Goal: Communication & Community: Answer question/provide support

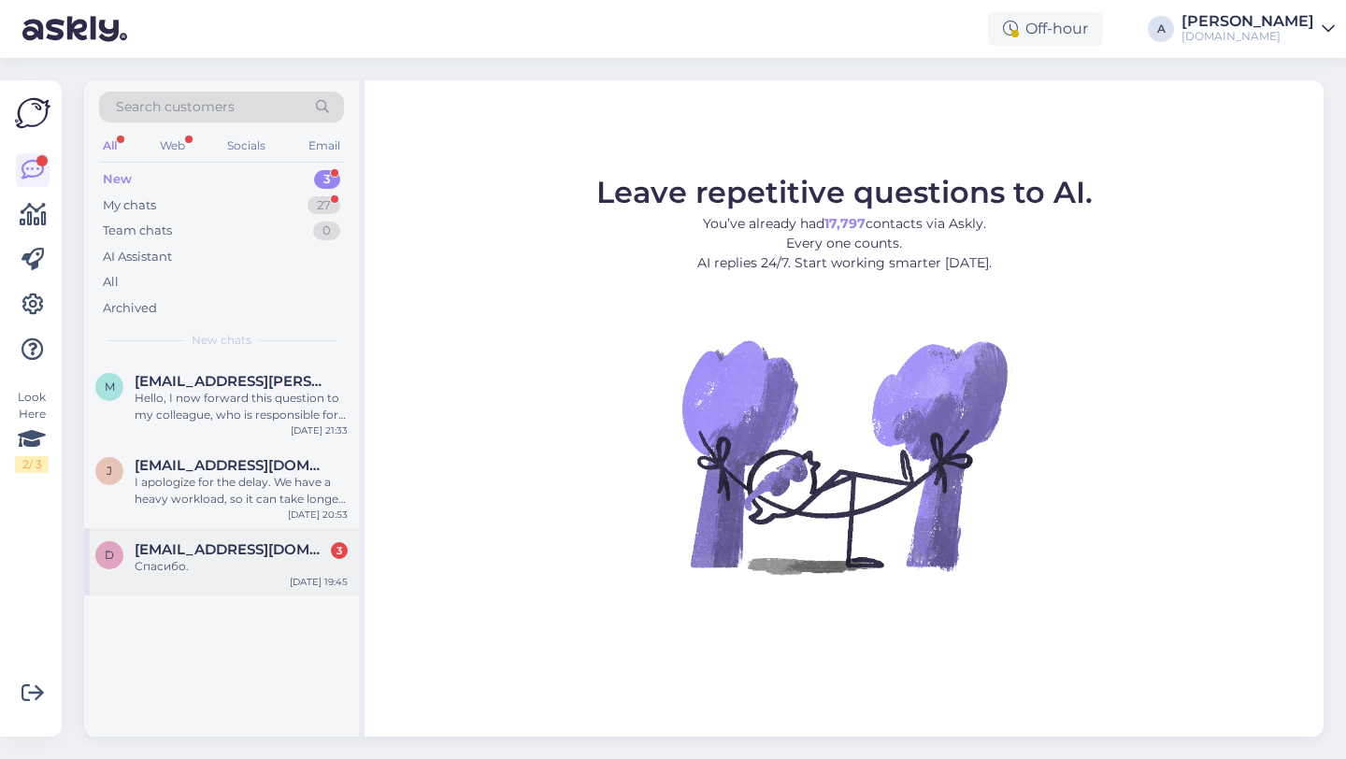
click at [255, 554] on span "[EMAIL_ADDRESS][DOMAIN_NAME]" at bounding box center [232, 549] width 194 height 17
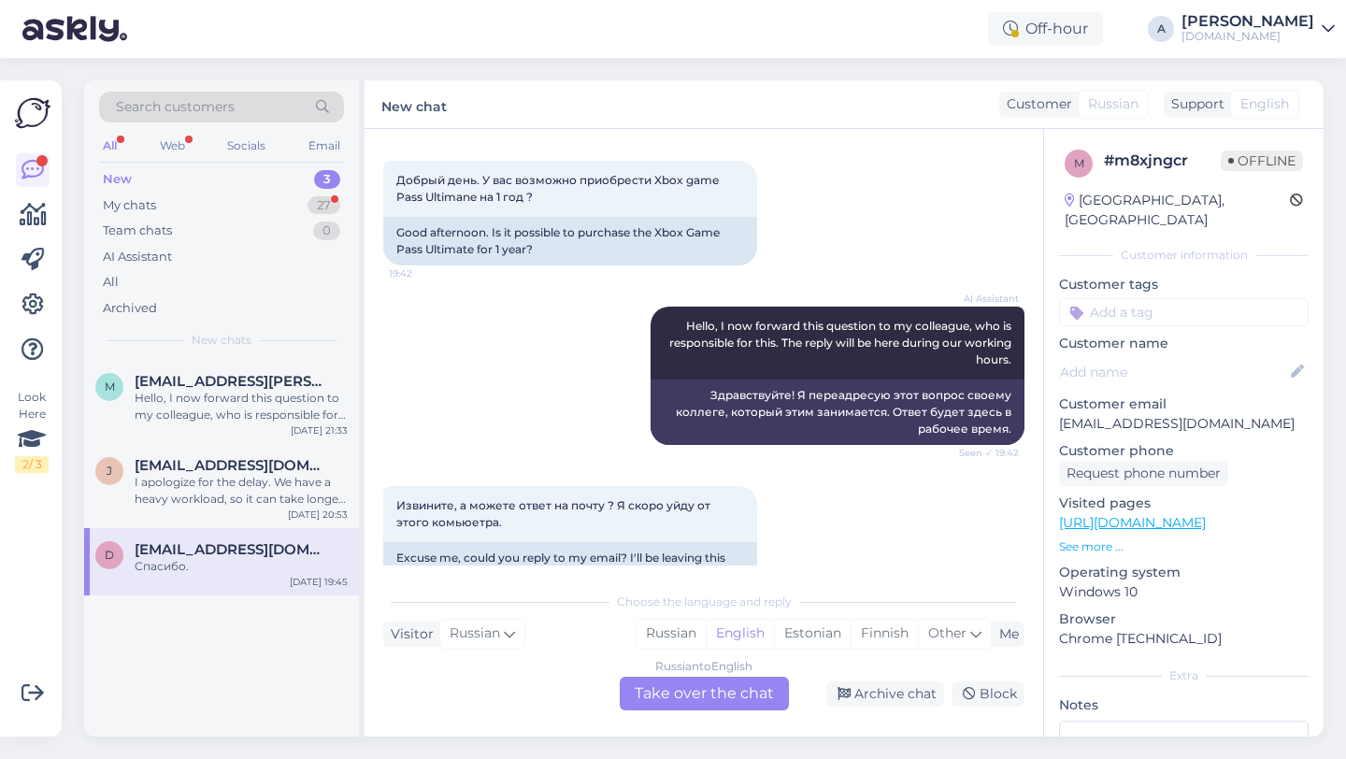
scroll to position [356, 0]
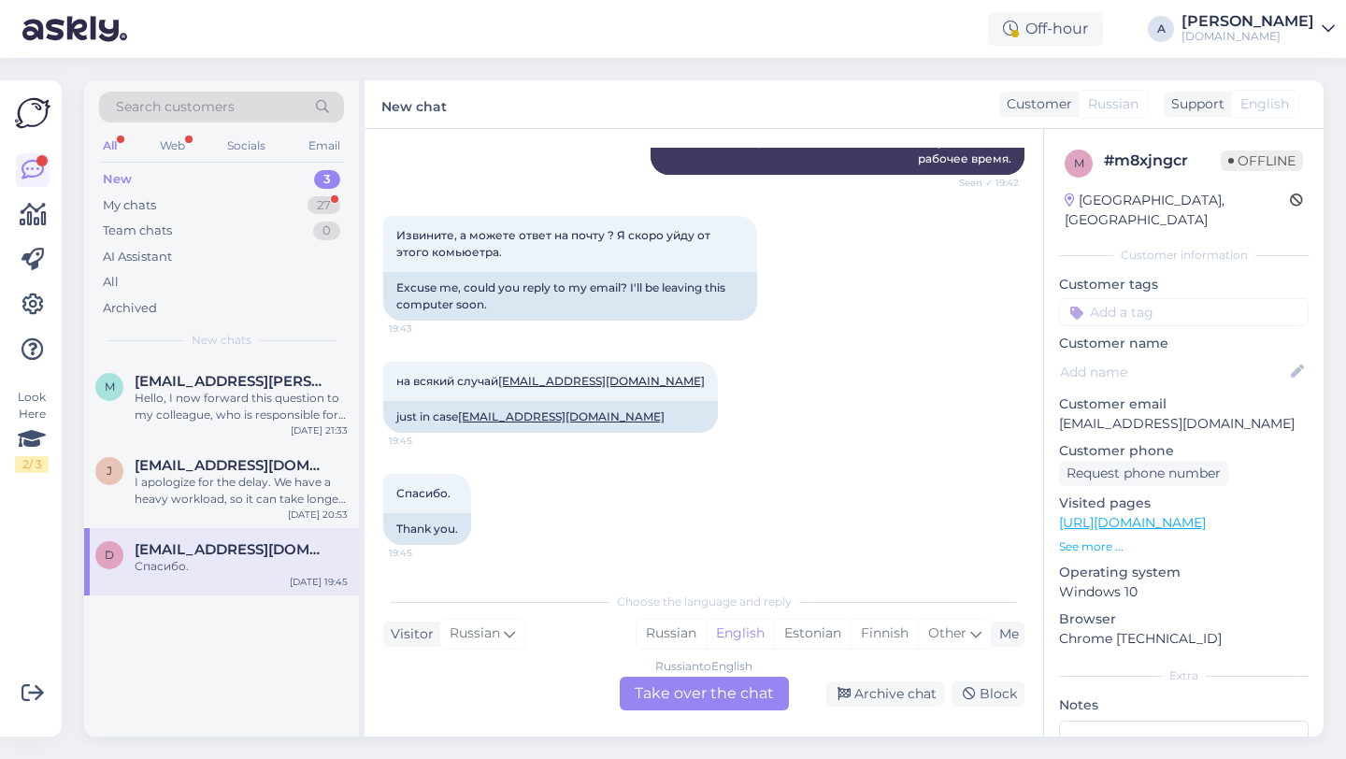
click at [684, 698] on div "Russian to English Take over the chat" at bounding box center [704, 694] width 169 height 34
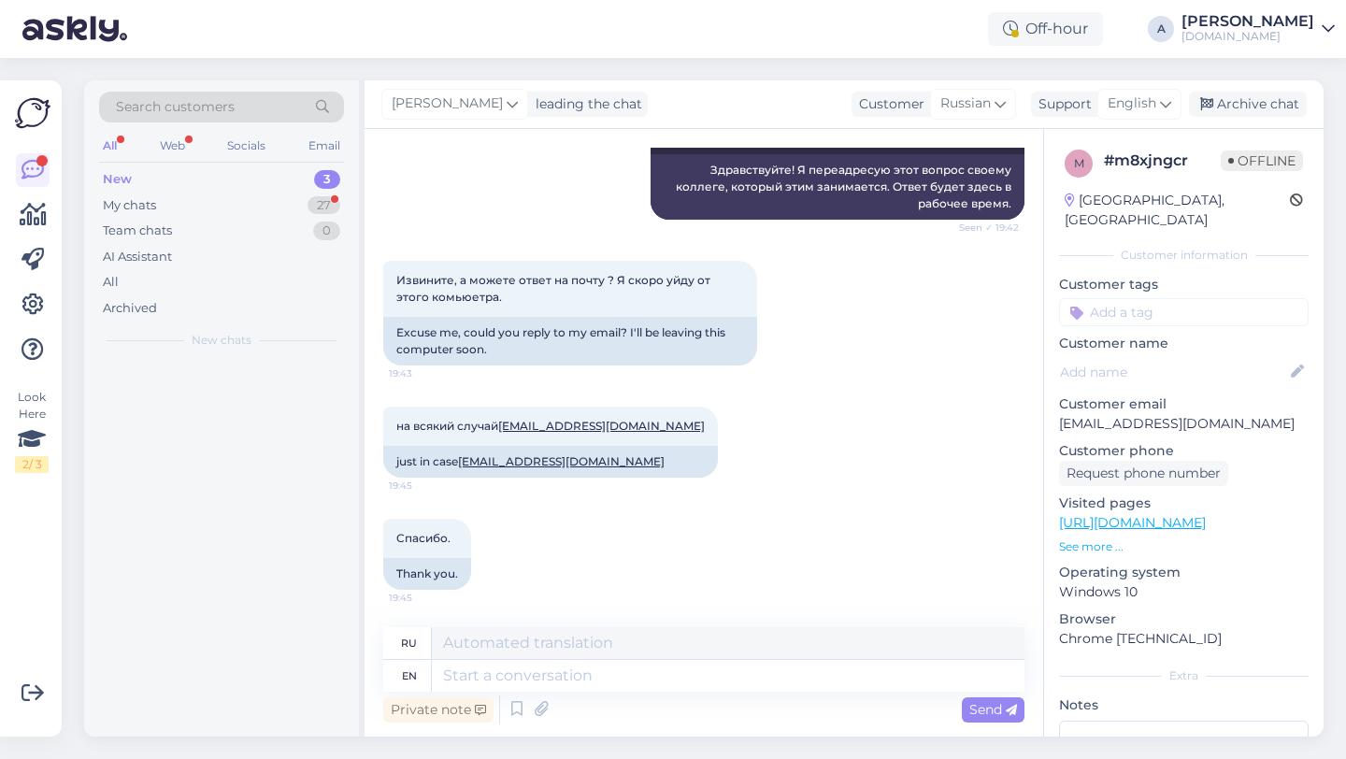
scroll to position [311, 0]
click at [588, 677] on textarea at bounding box center [728, 676] width 593 height 32
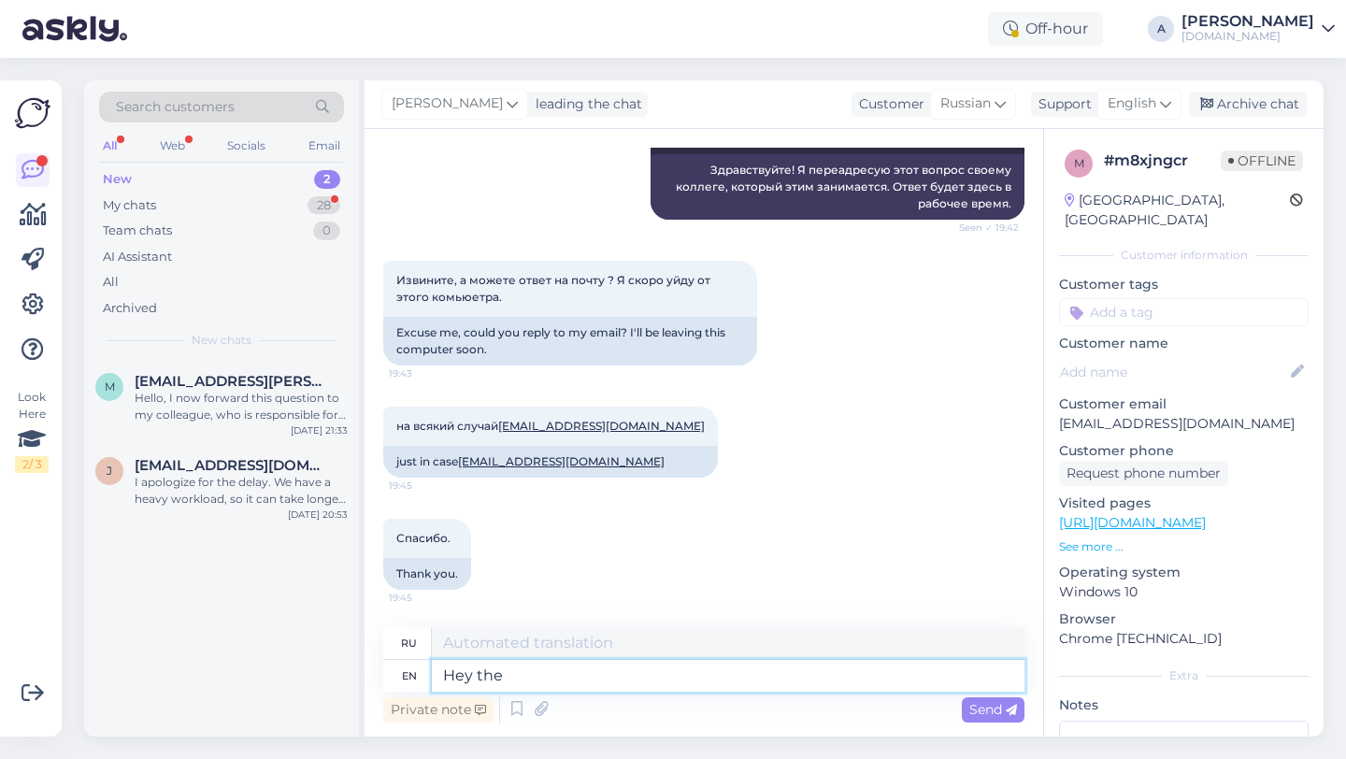
type textarea "Hey ther"
type textarea "Привет"
type textarea "Hey there!"
type textarea "Привет!"
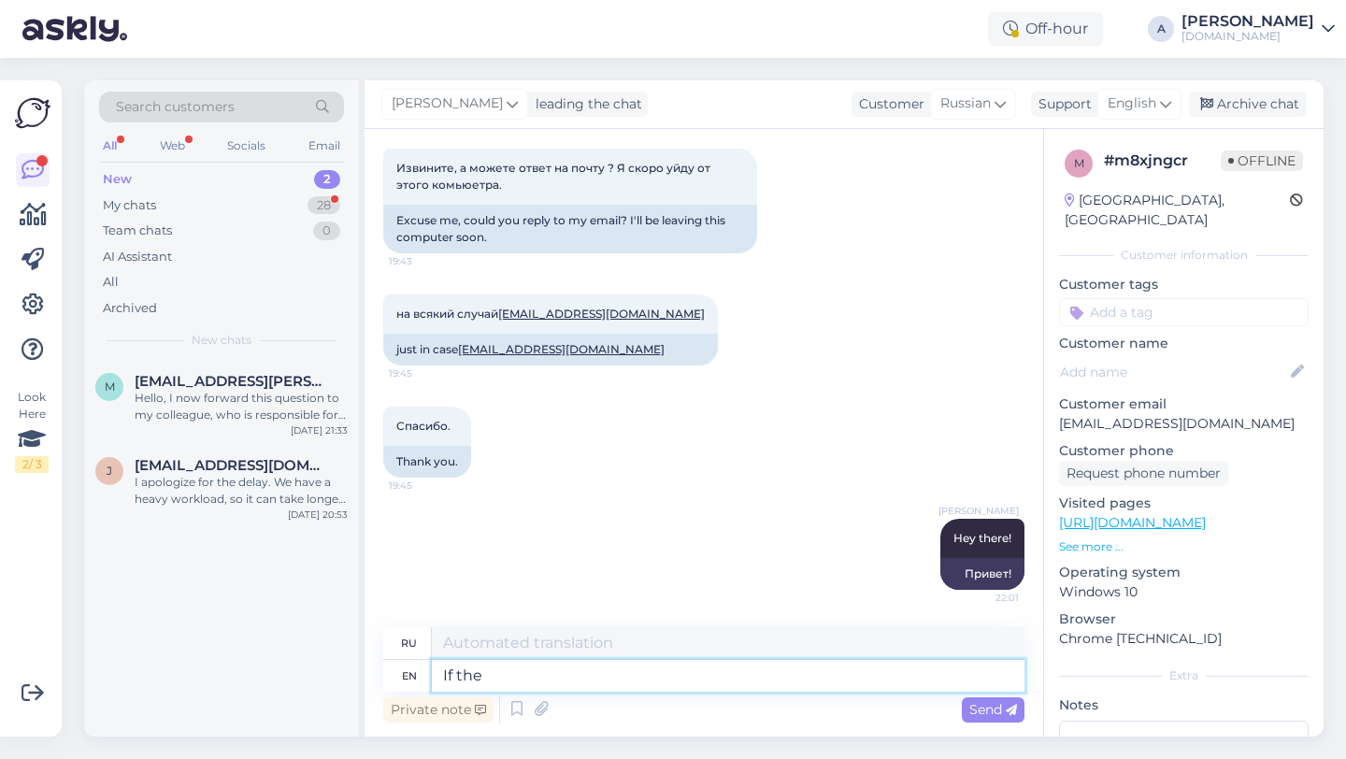
type textarea "If the"
type textarea "Если"
type textarea "If the product is a"
type textarea "Если продукт"
type textarea "If the product is available in"
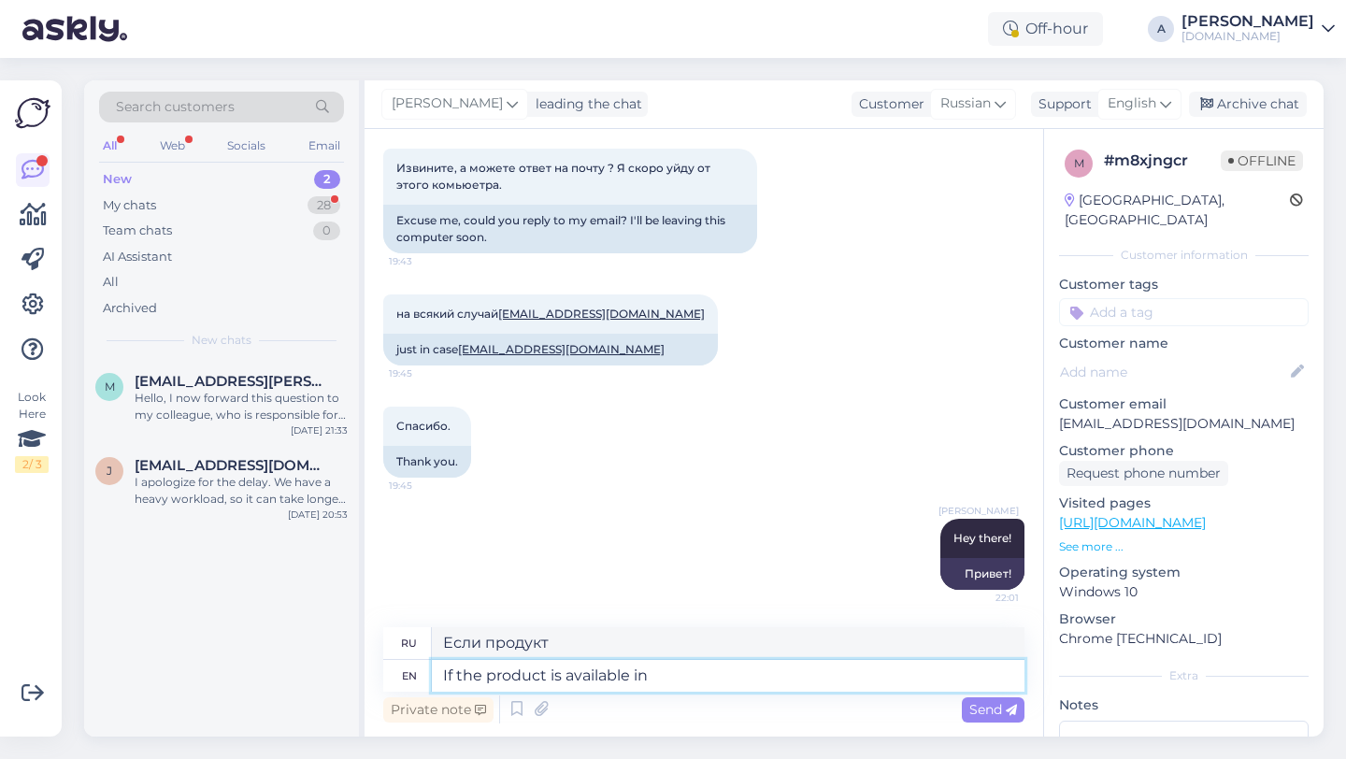
type textarea "Если товар доступен"
type textarea "If the product is available in the s"
type textarea "Если продукт доступен в"
type textarea "If the product is available in the store, yes,"
type textarea "Если товар есть в наличии в магазине,"
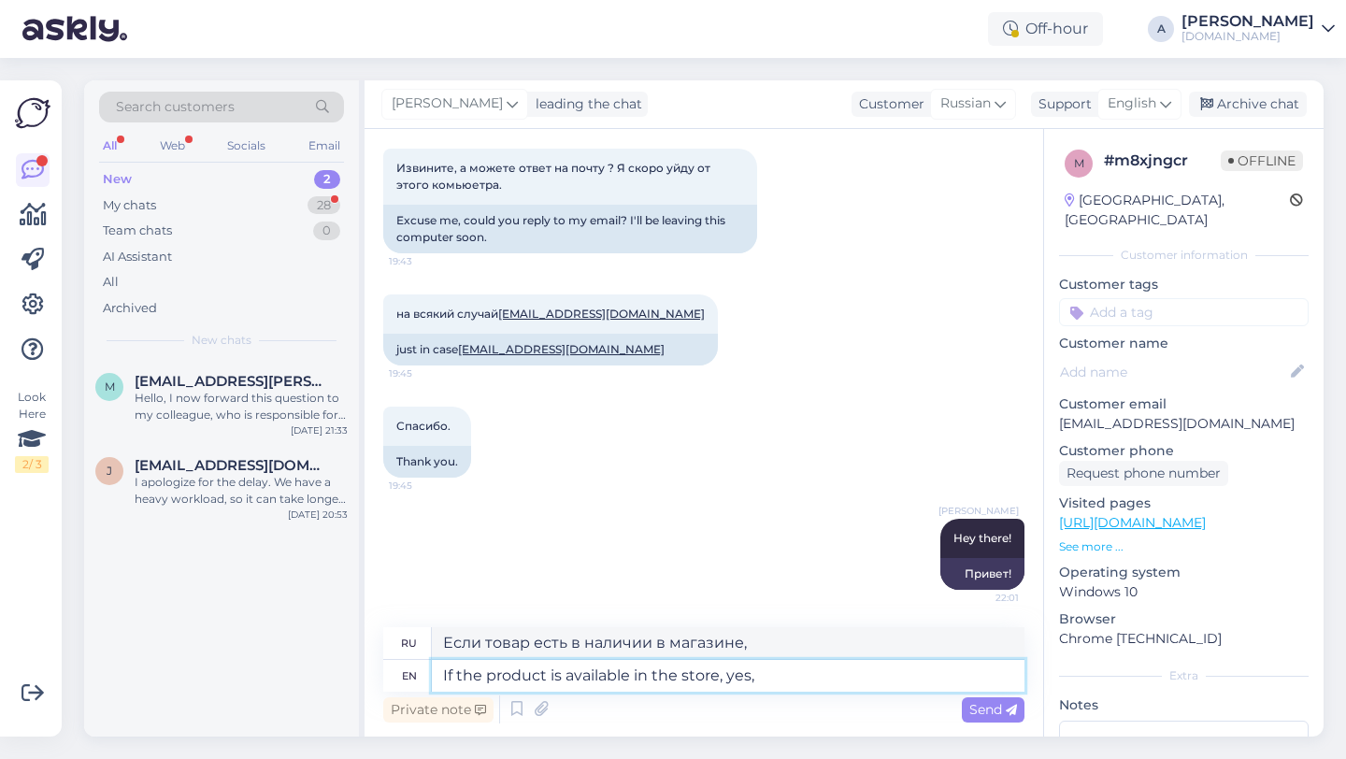
type textarea "If the product is available in the store, yes,"
type textarea "Если товар есть в наличии в магазине, то да,"
type textarea "If the product is available in the store, yes, you can m"
type textarea "Если товар есть в наличии в магазине, то да, вы можете"
type textarea "If the product is available in the store, yes, you can make the"
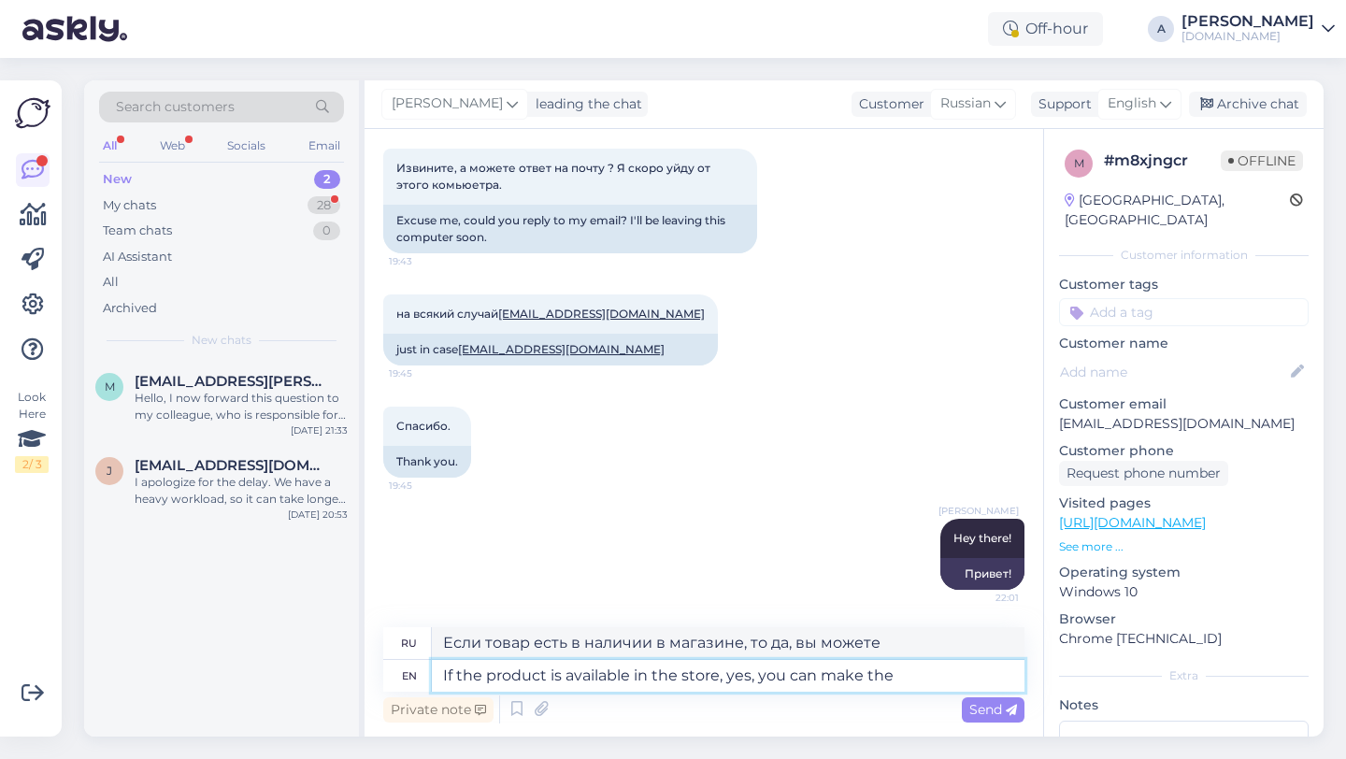
type textarea "Если товар есть в наличии в магазине, то да, вы можете сделать"
type textarea "If the product is available in the store, yes, you can make the pur"
type textarea "Если товар доступен в магазине, да, вы можете сделать заказ."
type textarea "If the product is available in the store, yes, you can make the purchase."
type textarea "Если товар есть в наличии в магазине, да, вы можете совершить покупку."
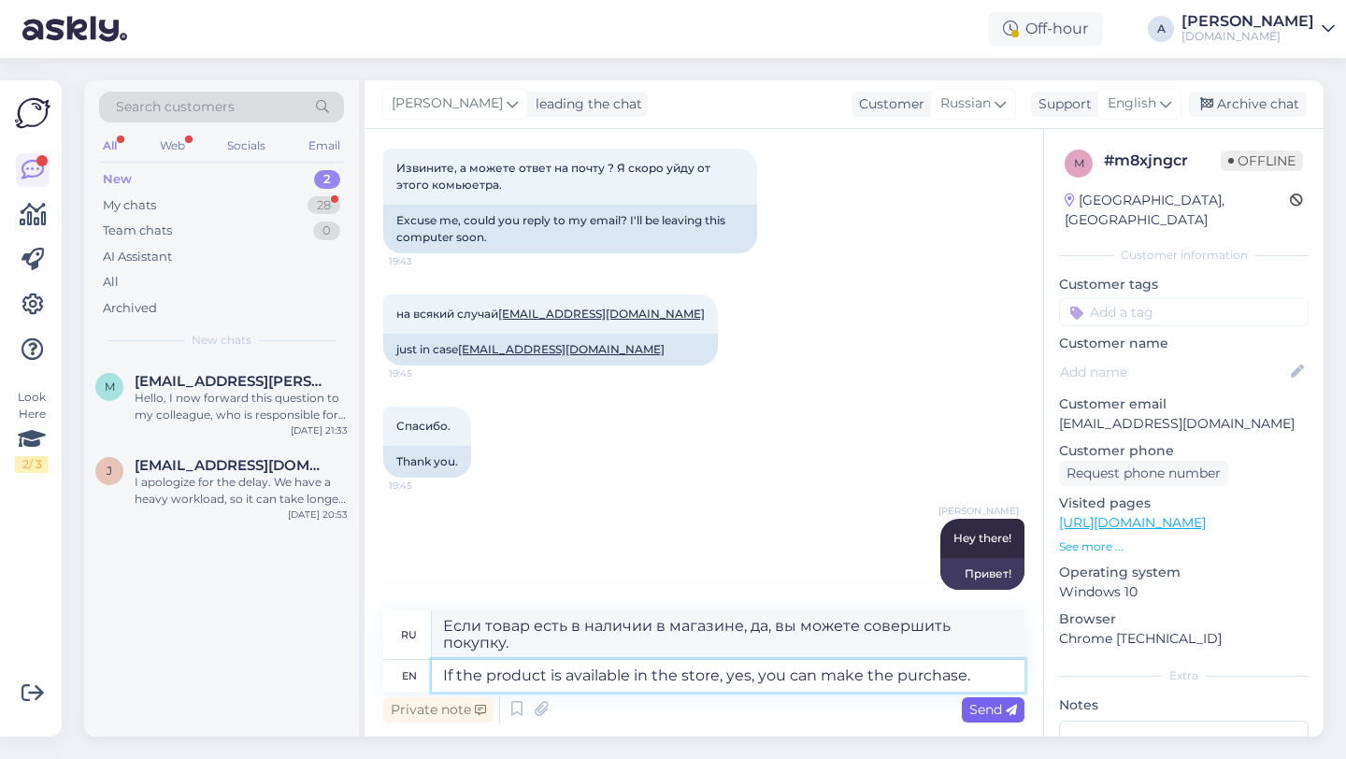
type textarea "If the product is available in the store, yes, you can make the purchase."
click at [985, 714] on span "Send" at bounding box center [993, 709] width 48 height 17
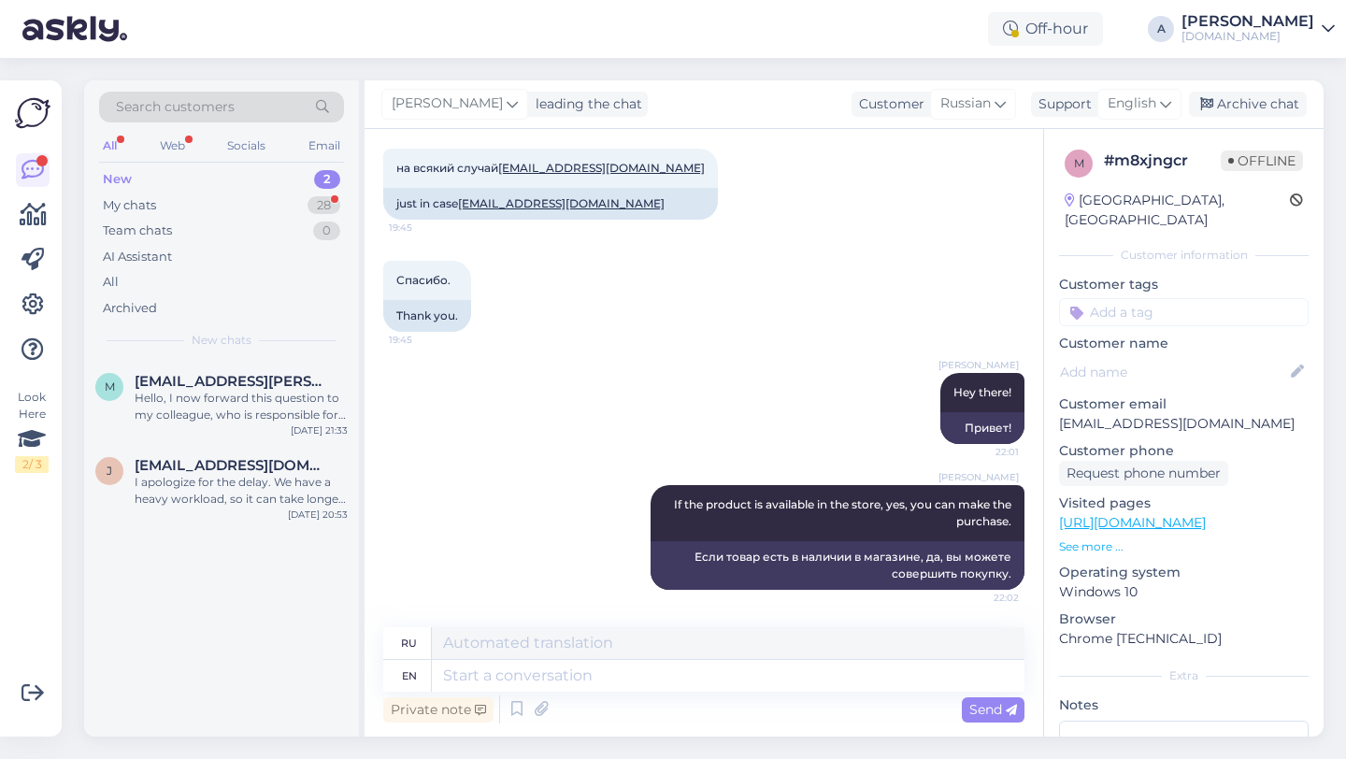
scroll to position [569, 0]
click at [1144, 298] on input at bounding box center [1184, 312] width 250 height 28
type input "other"
click at [1159, 336] on div "Other other" at bounding box center [1184, 362] width 250 height 52
click at [1161, 356] on span "Other" at bounding box center [1157, 361] width 33 height 11
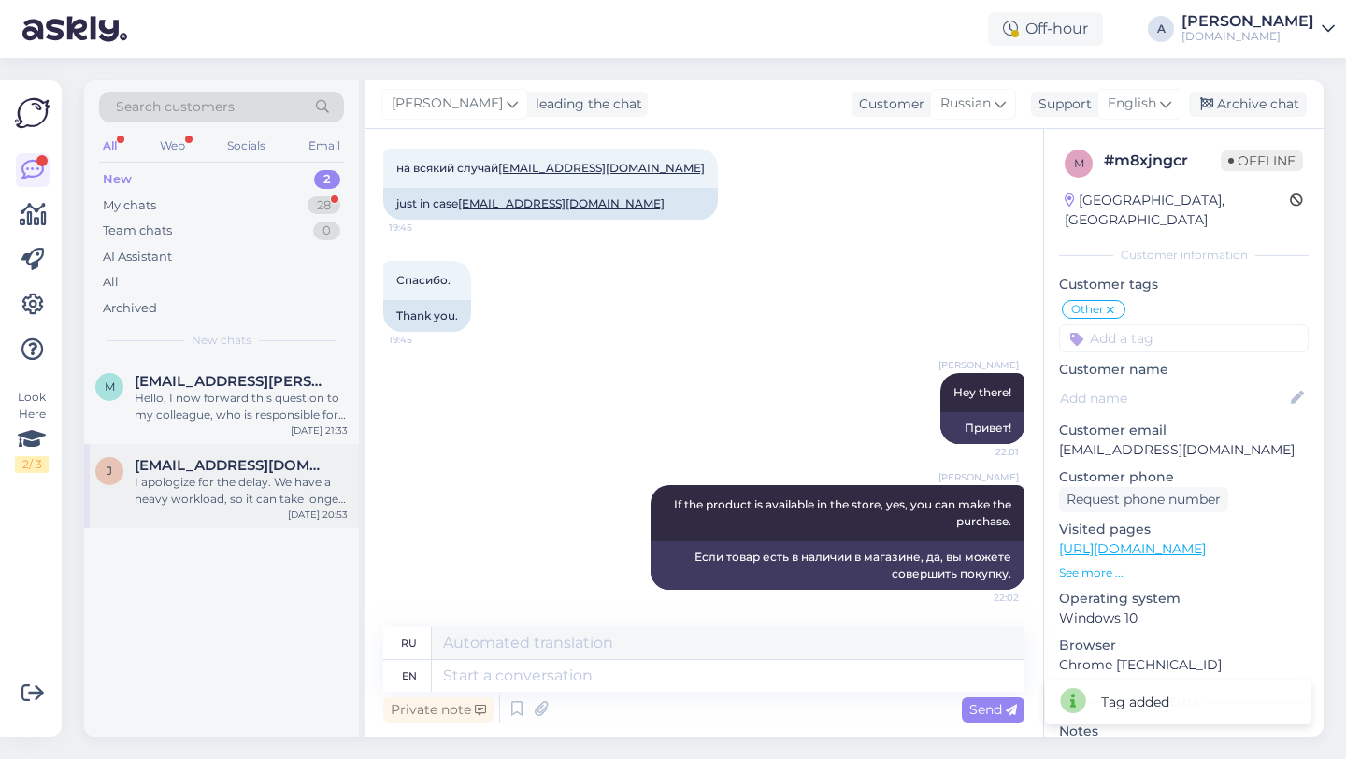
click at [276, 475] on div "I apologize for the delay. We have a heavy workload, so it can take longer to f…" at bounding box center [241, 491] width 213 height 34
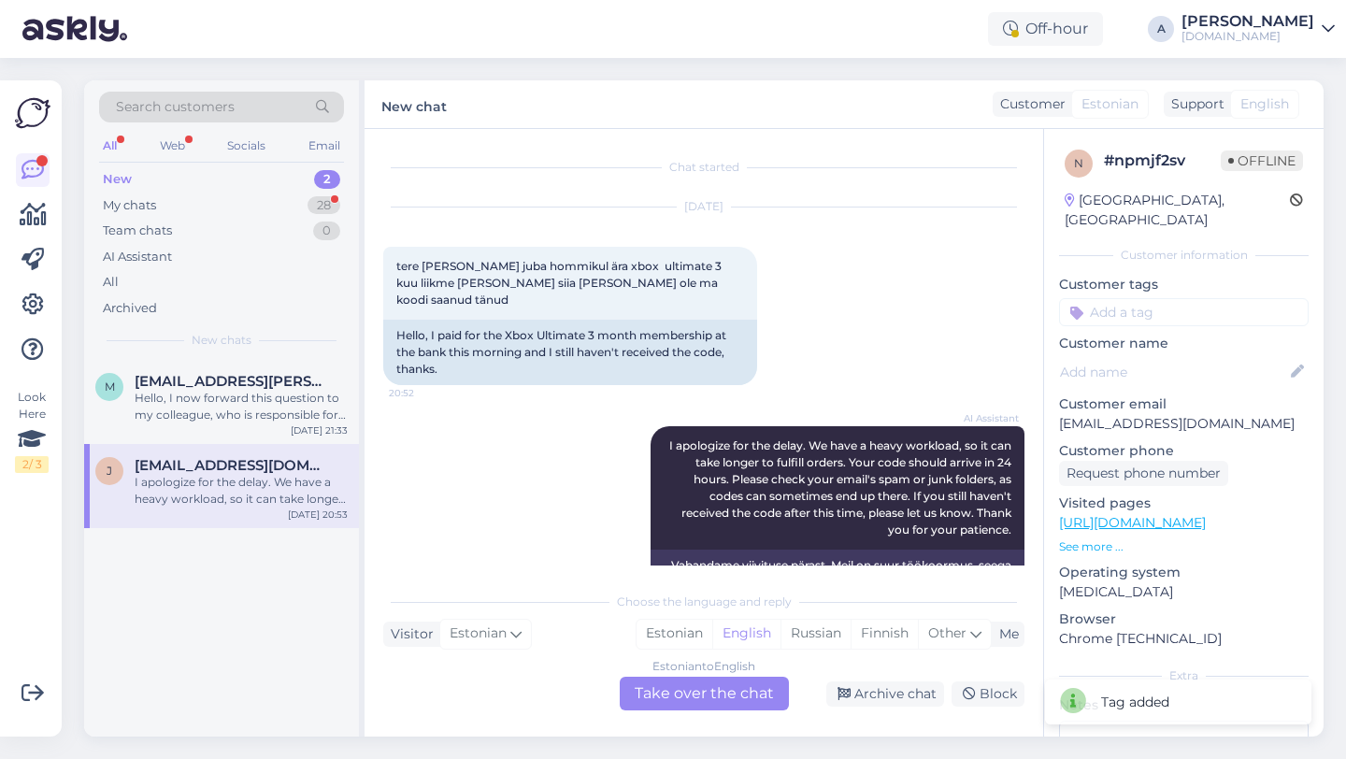
scroll to position [104, 0]
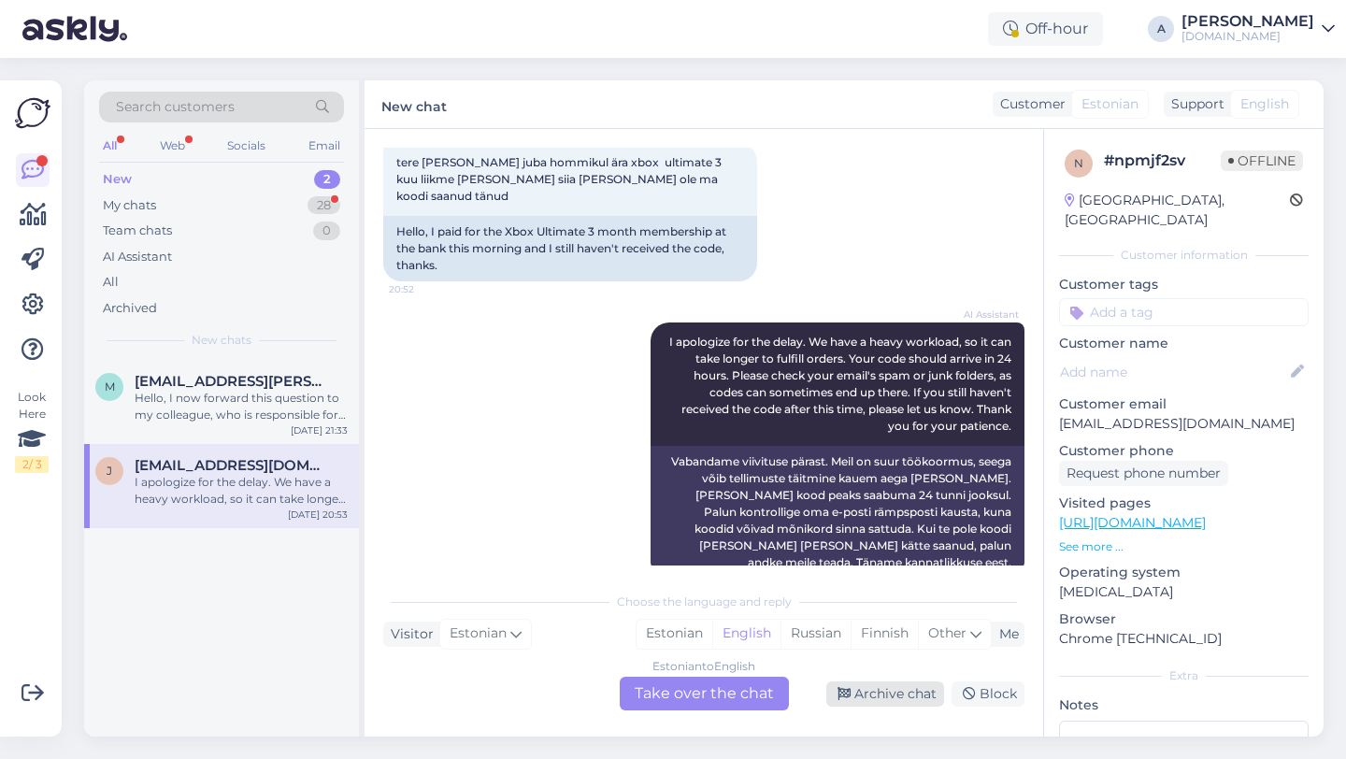
click at [892, 694] on div "Archive chat" at bounding box center [885, 694] width 118 height 25
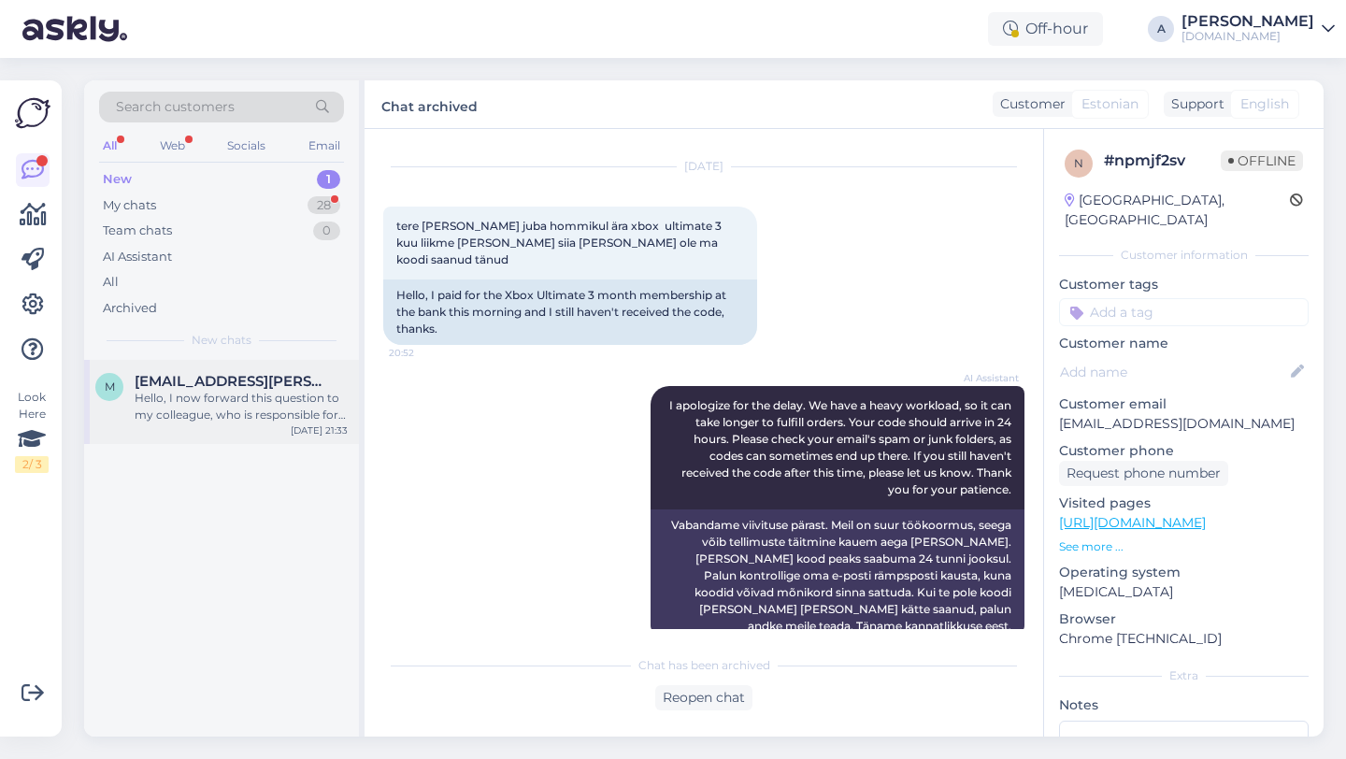
click at [272, 411] on div "Hello, I now forward this question to my colleague, who is responsible for this…" at bounding box center [241, 407] width 213 height 34
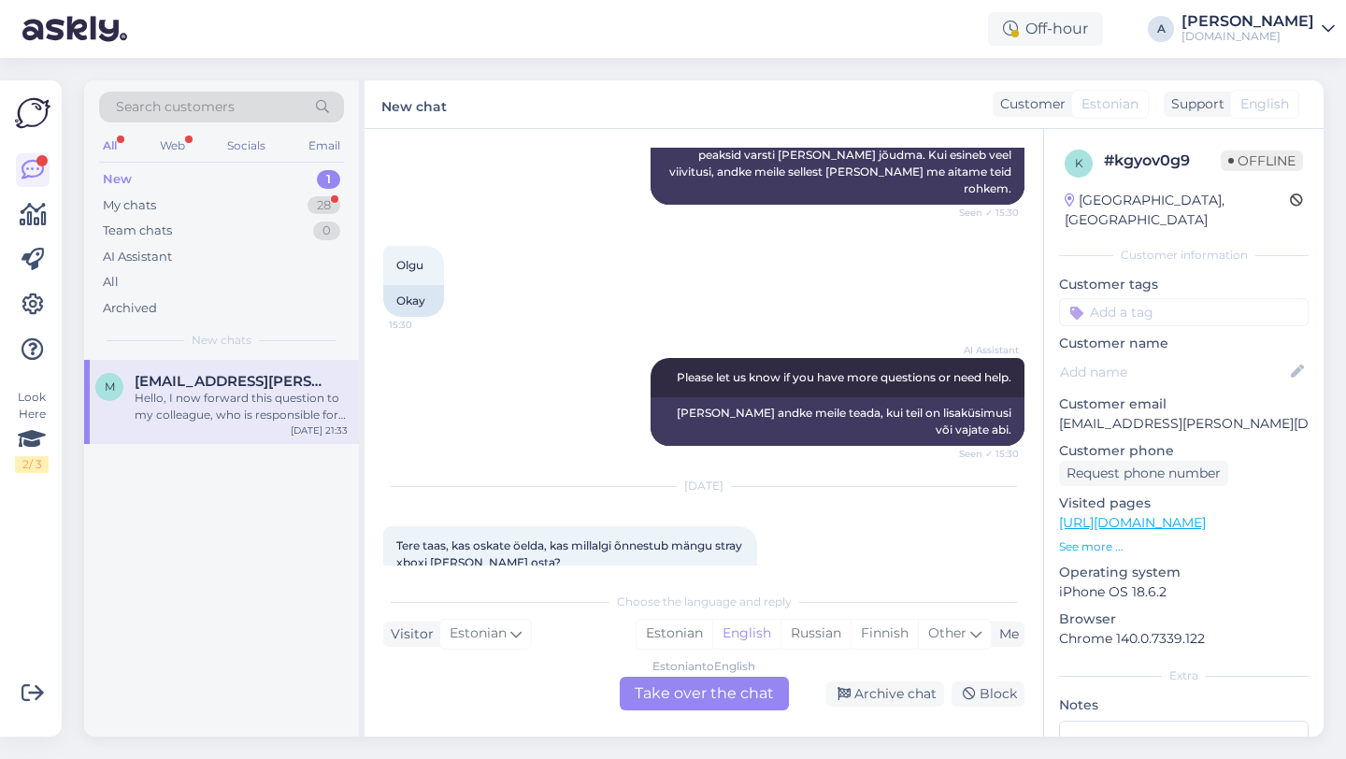
scroll to position [3514, 0]
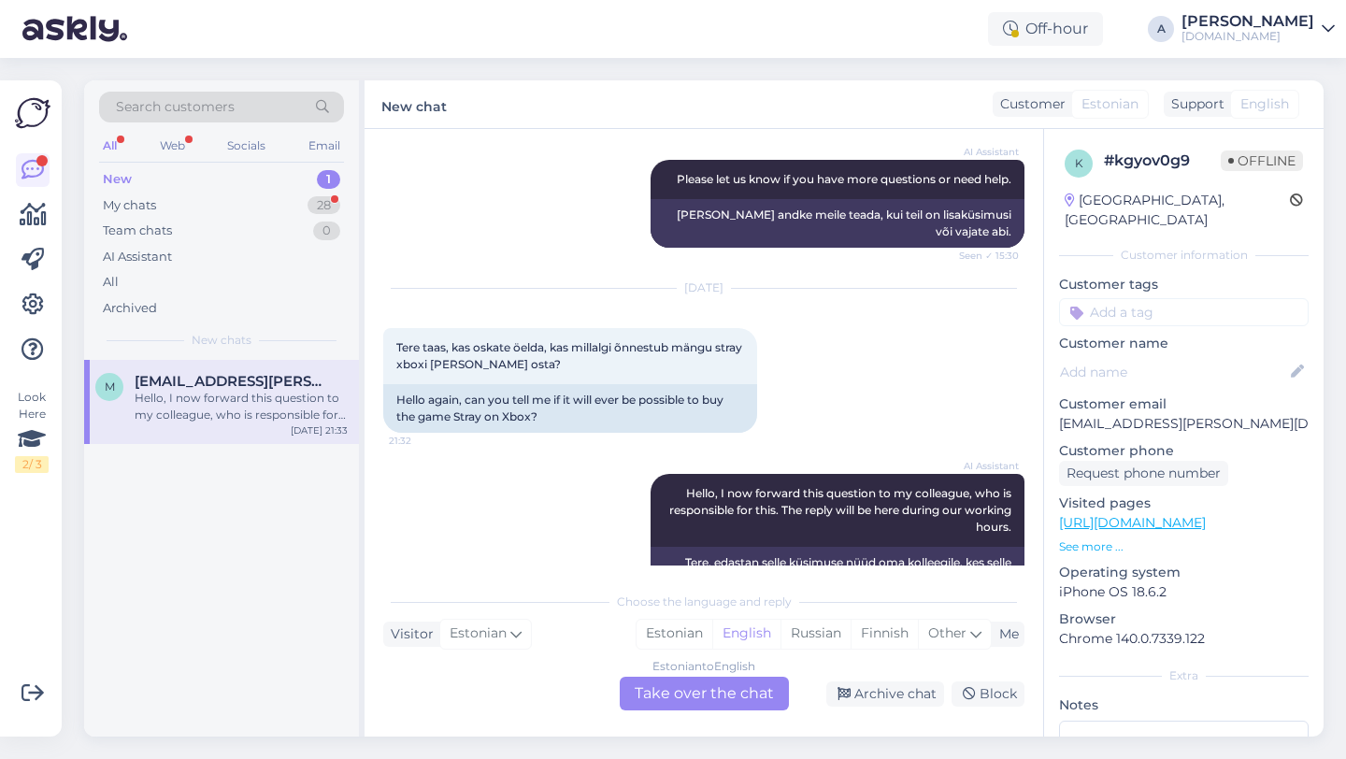
click at [654, 689] on div "Estonian to English Take over the chat" at bounding box center [704, 694] width 169 height 34
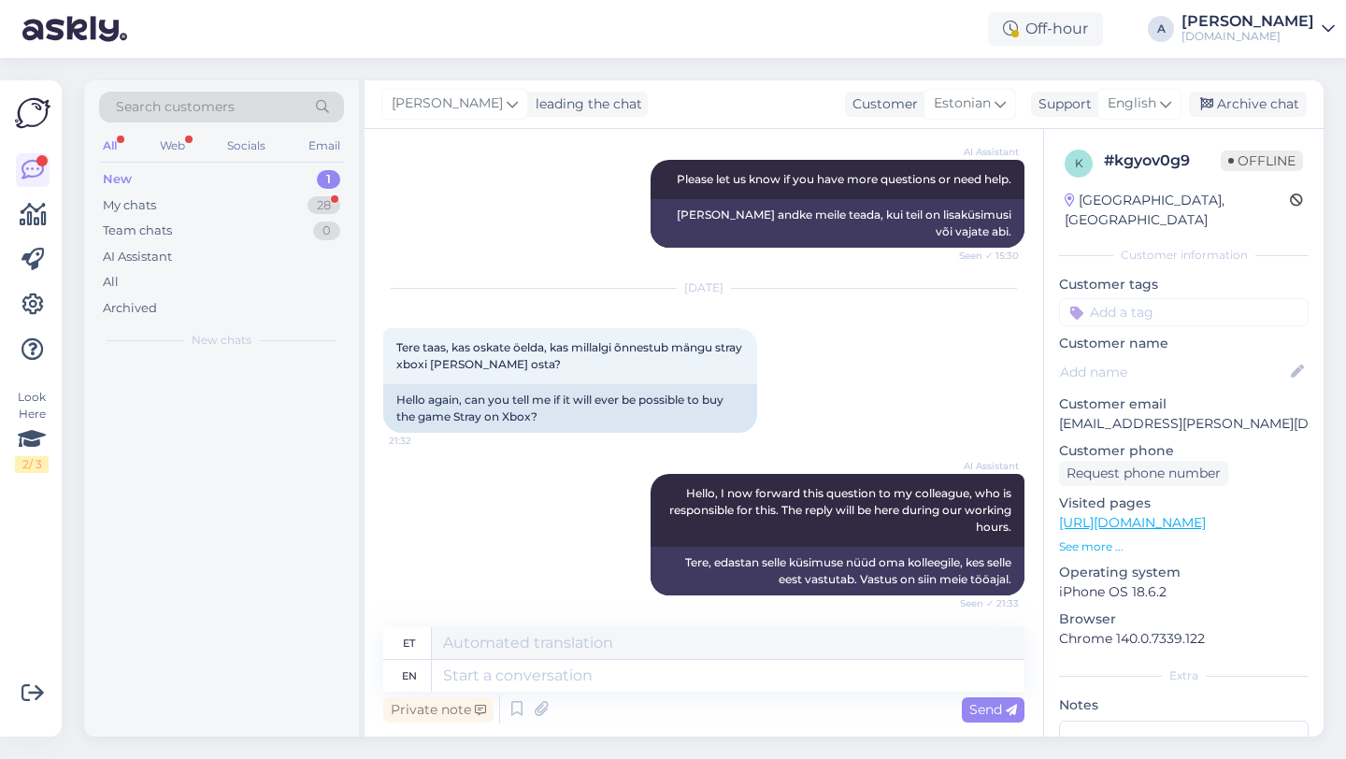
scroll to position [3469, 0]
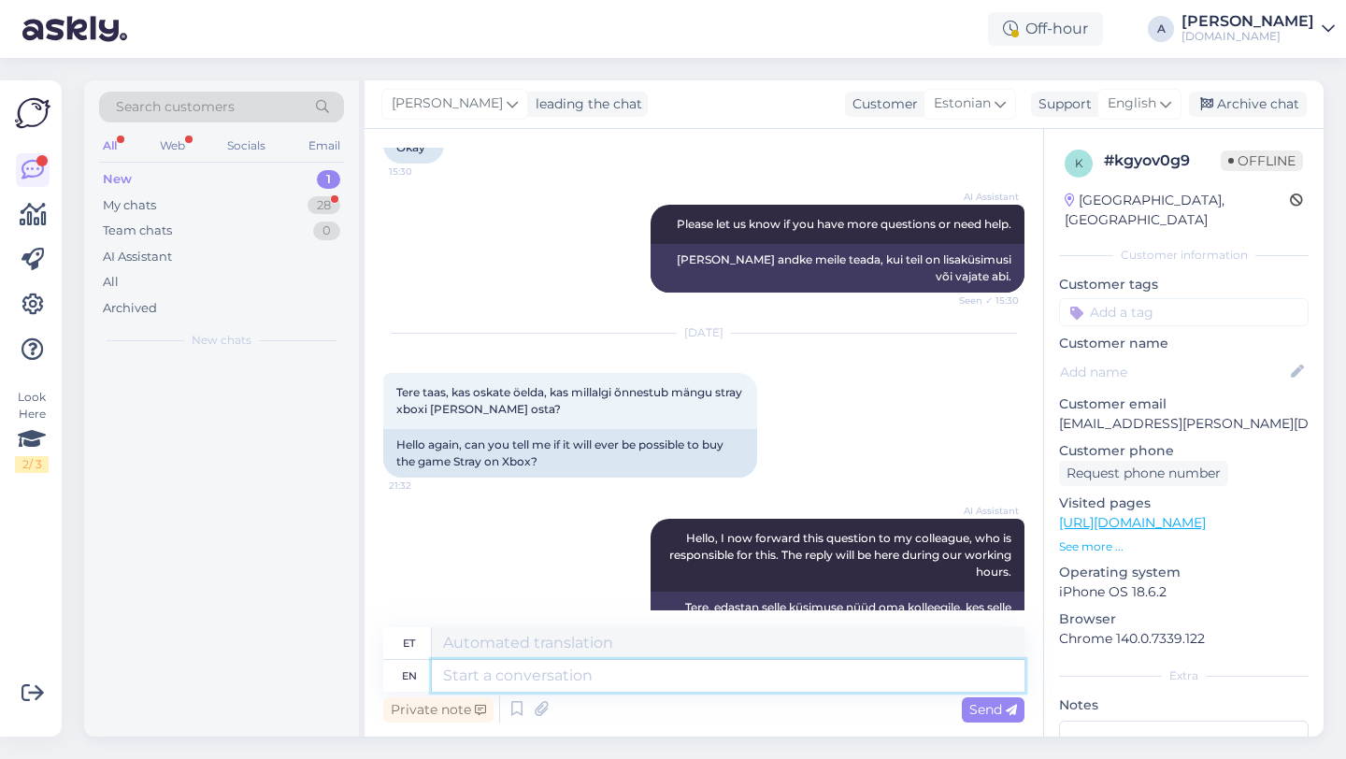
click at [522, 683] on textarea at bounding box center [728, 676] width 593 height 32
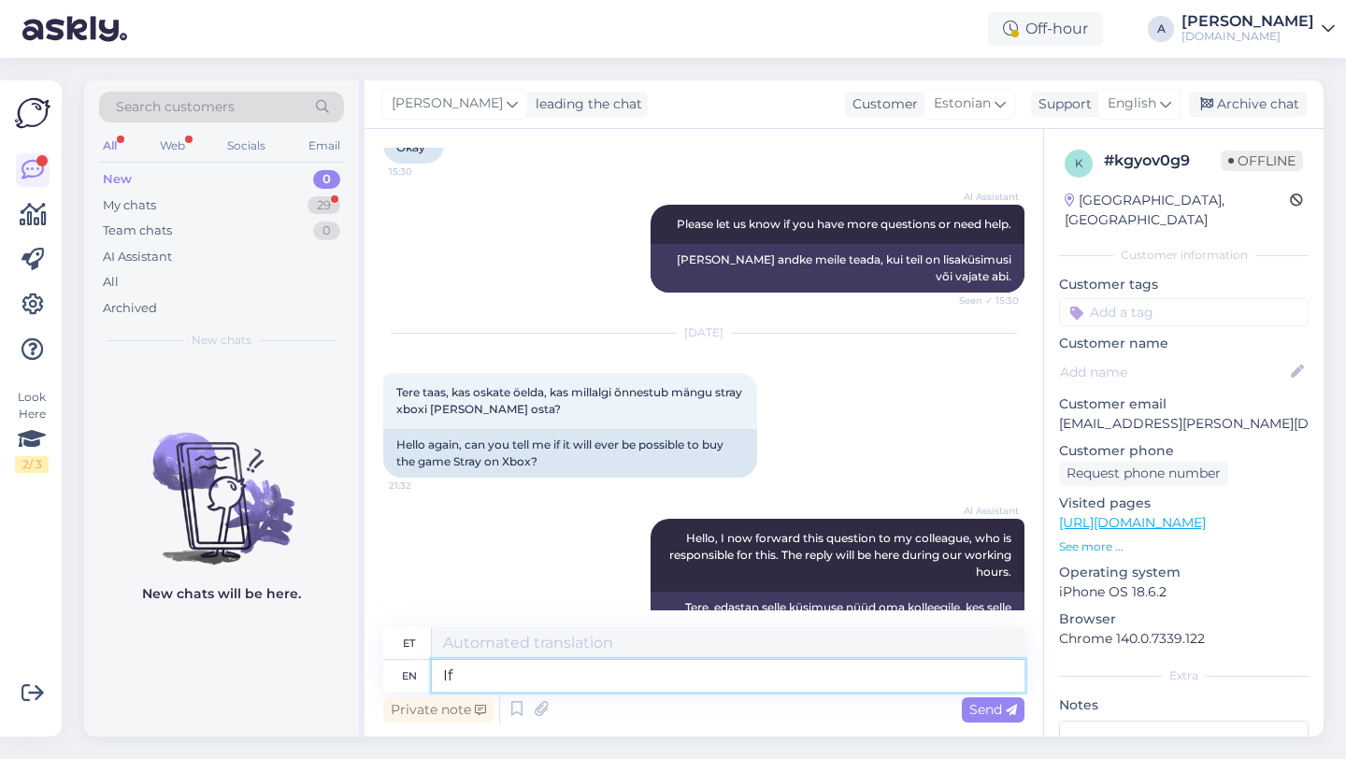
type textarea "If"
type textarea "[PERSON_NAME]"
type textarea "If THE"
type textarea "Kui THE"
type textarea "I"
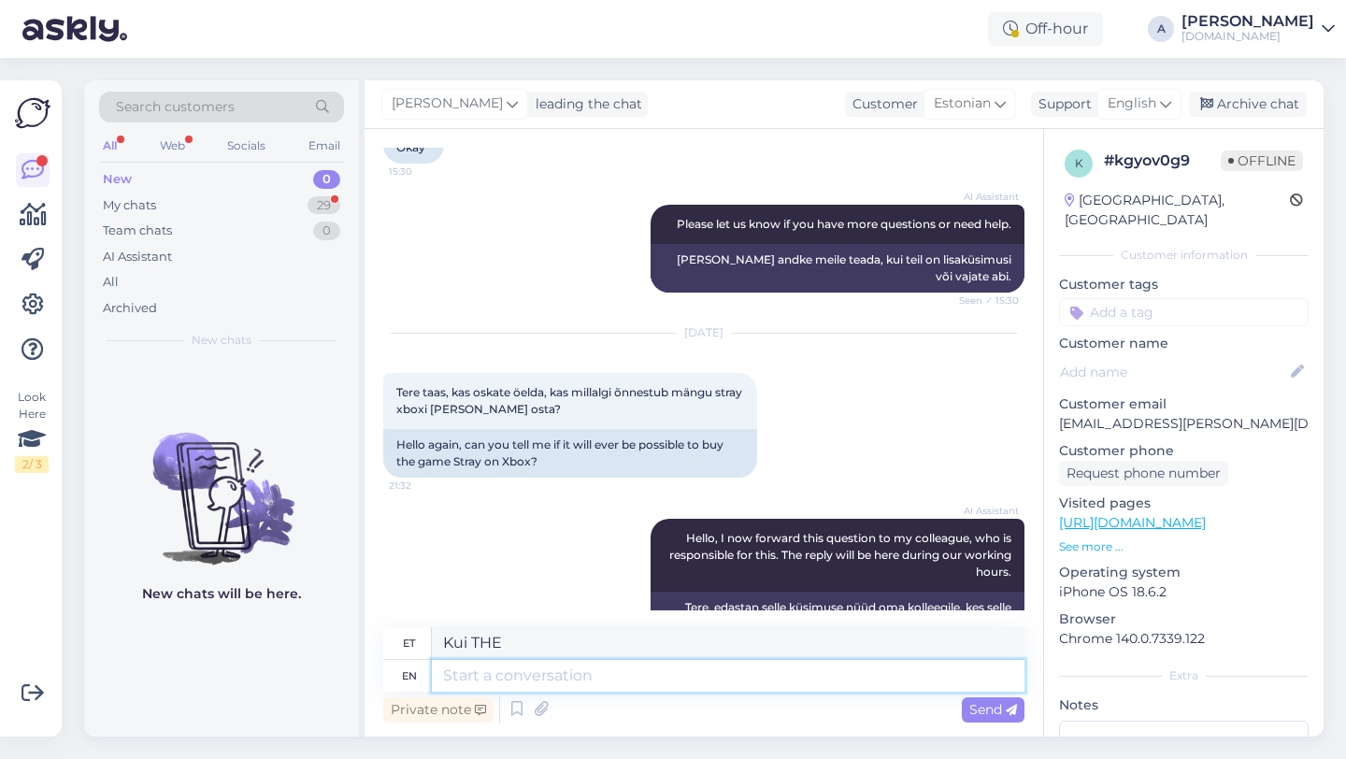
type textarea "[PERSON_NAME]"
type textarea "cOULD"
type textarea "VÕIKS"
type textarea "c"
type textarea "iF THE"
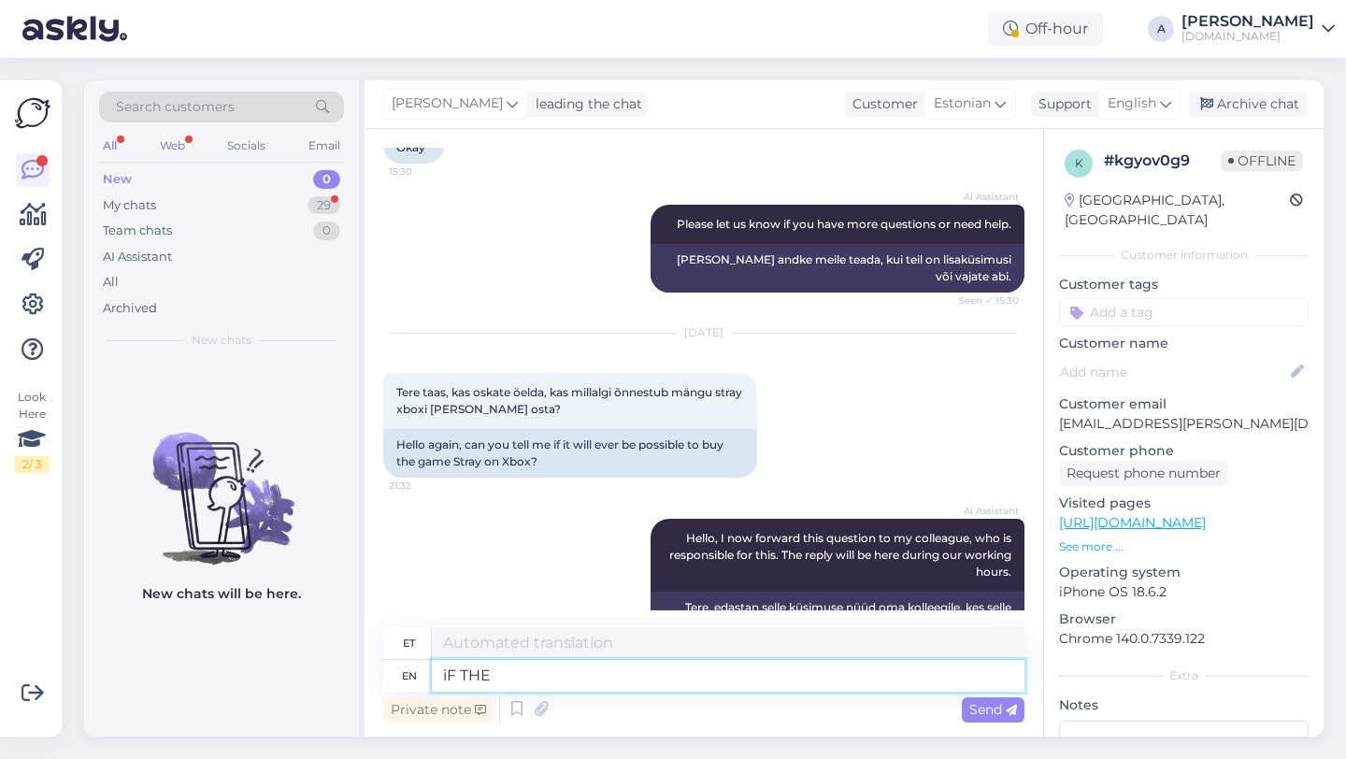
type textarea "kui"
type textarea "i"
type textarea "I"
type textarea "KUI"
type textarea "I"
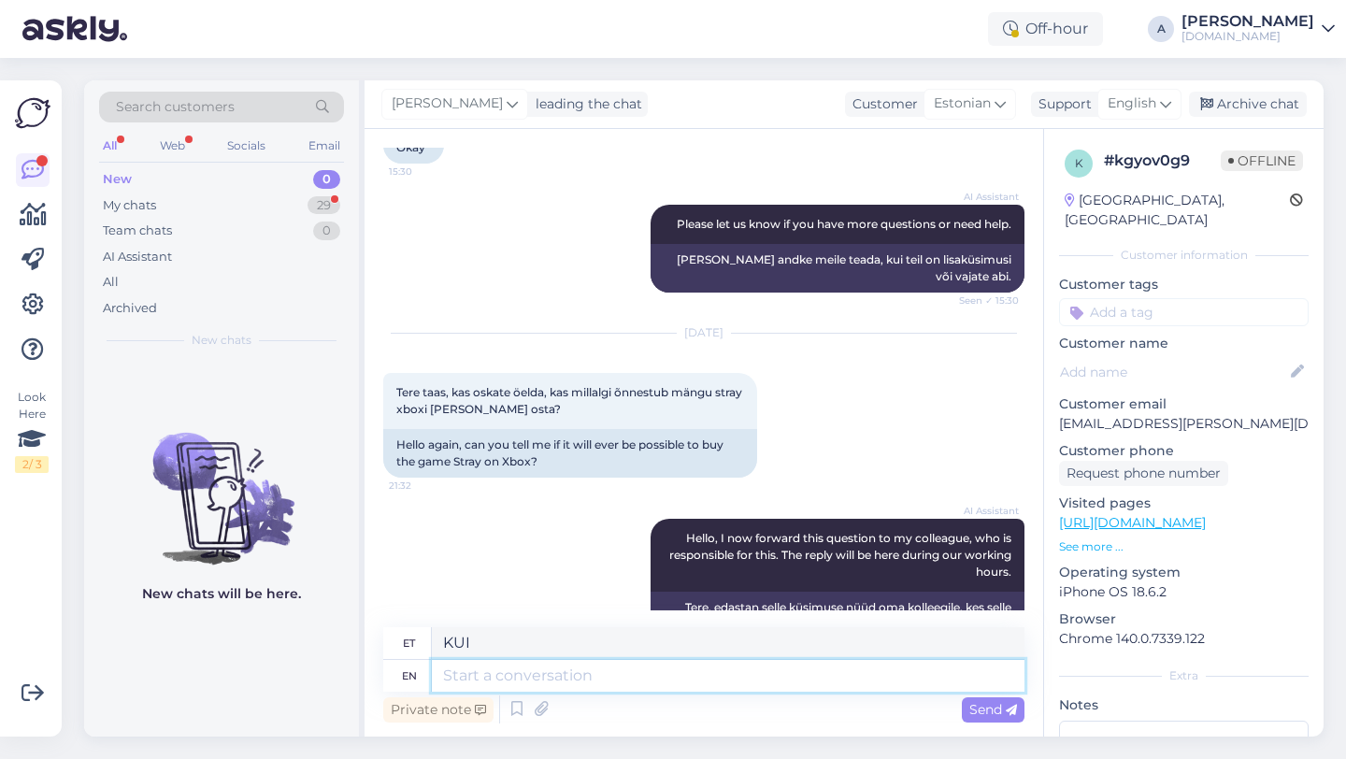
type textarea "[PERSON_NAME]"
type textarea "Hey ther"
type textarea "Hei"
type textarea "Hey there!"
type textarea "Tere!"
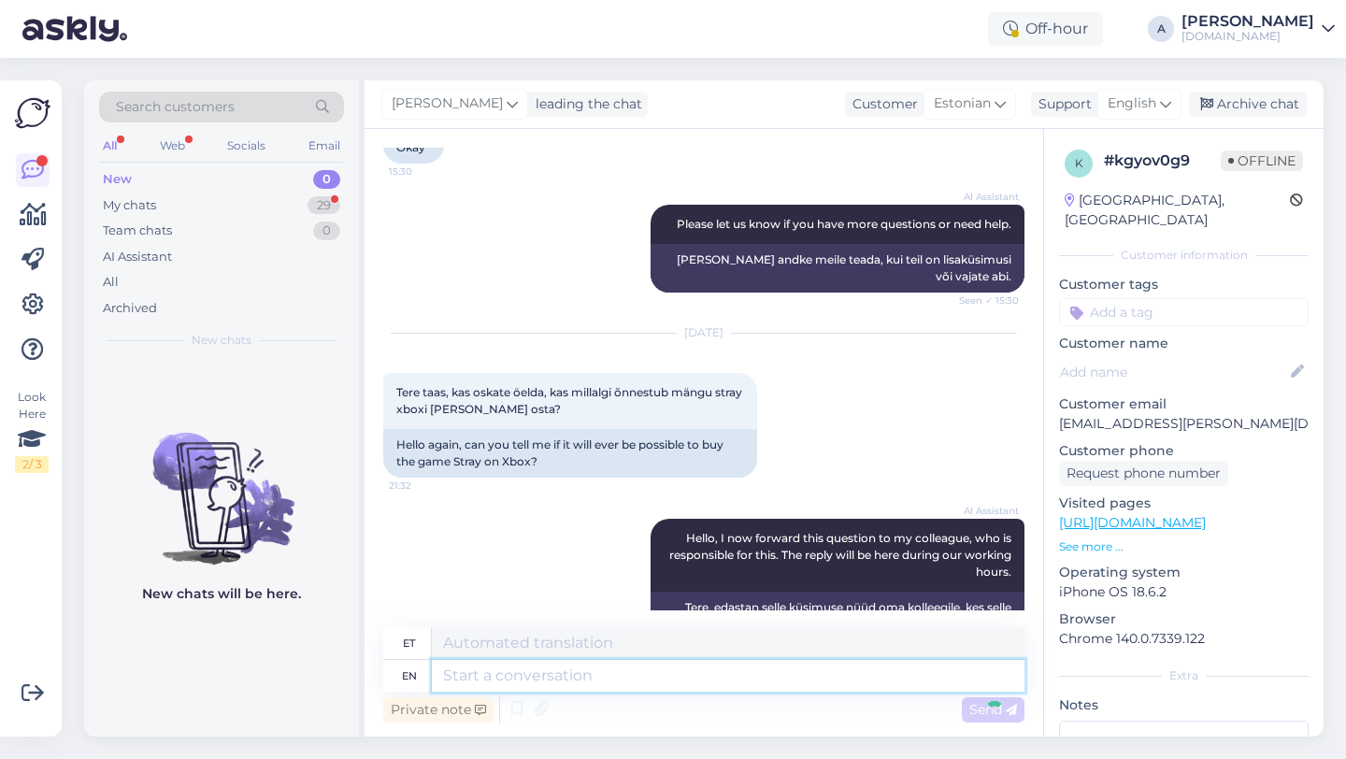
scroll to position [3582, 0]
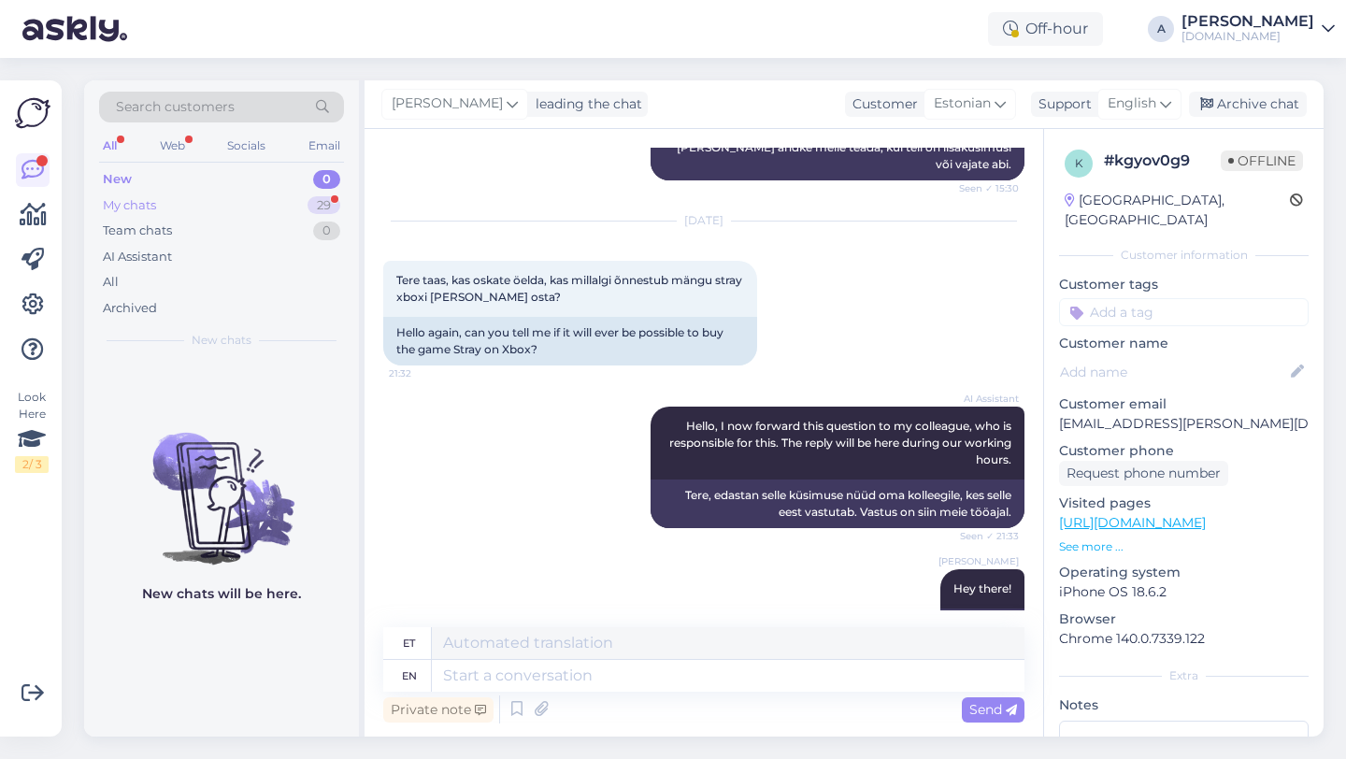
click at [325, 200] on div "29" at bounding box center [324, 205] width 33 height 19
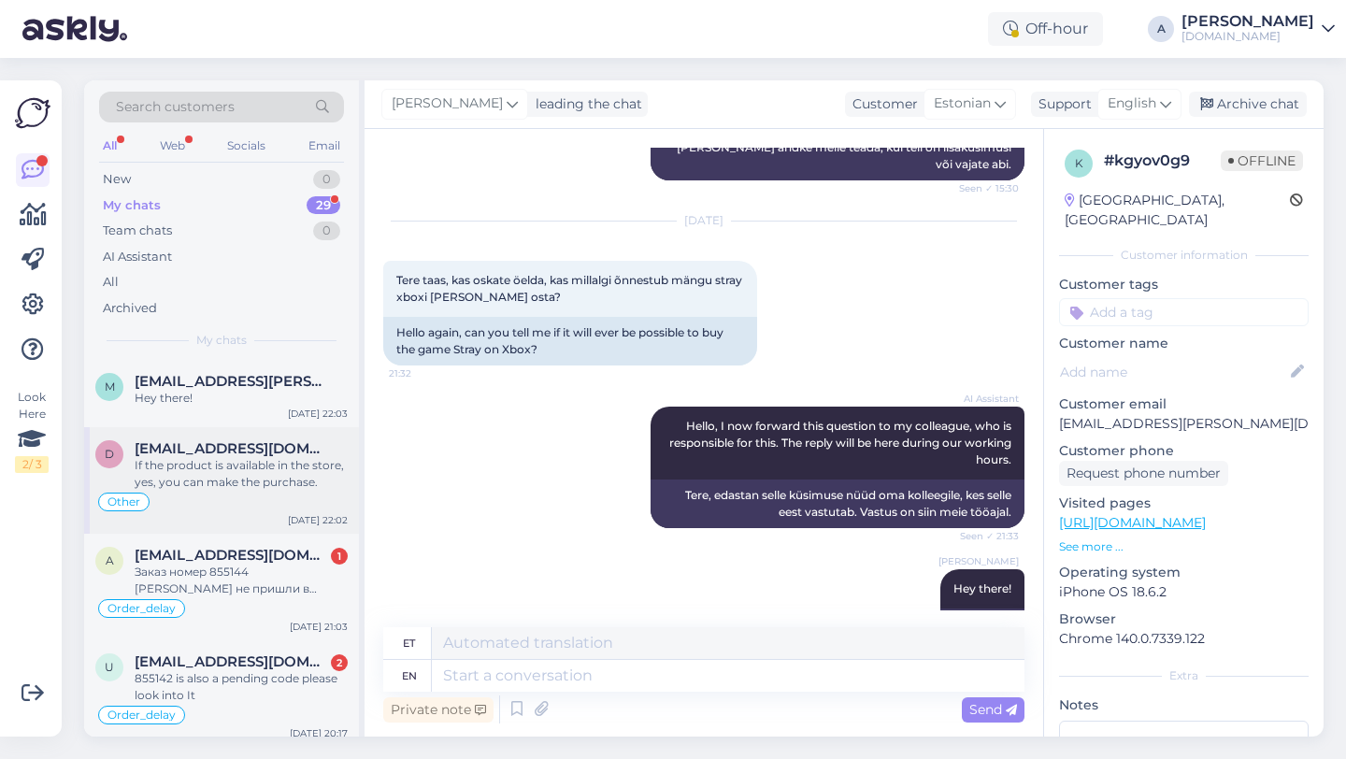
click at [233, 457] on div "If the product is available in the store, yes, you can make the purchase." at bounding box center [241, 474] width 213 height 34
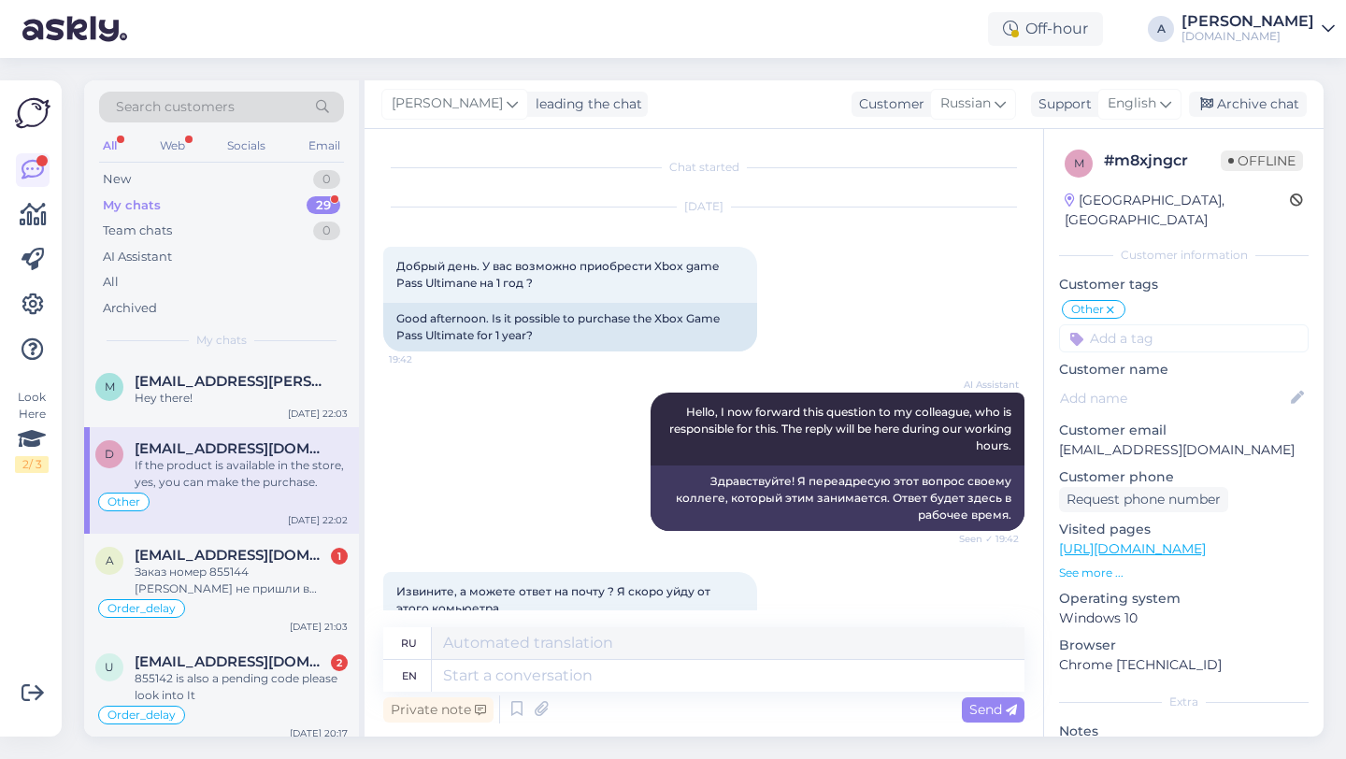
scroll to position [569, 0]
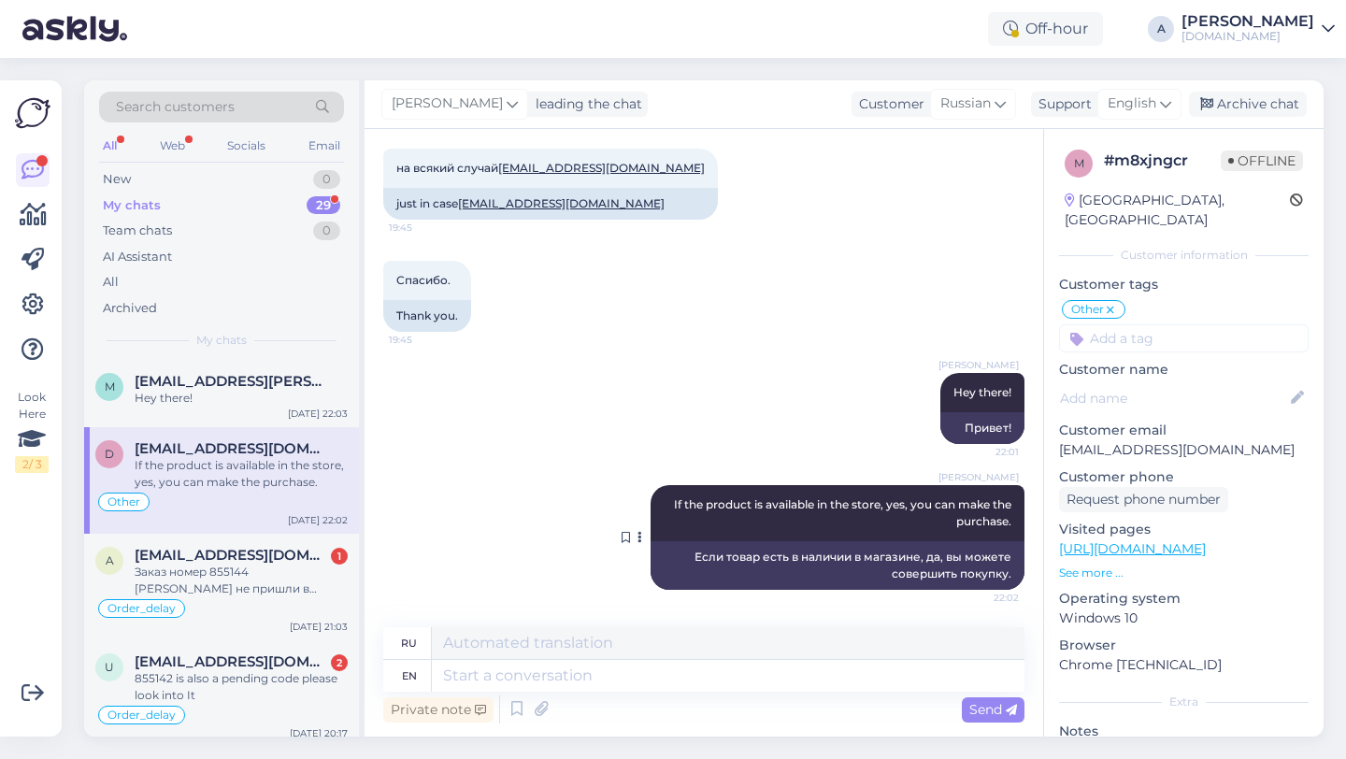
drag, startPoint x: 1018, startPoint y: 524, endPoint x: 662, endPoint y: 492, distance: 357.6
click at [662, 492] on div "[PERSON_NAME] If the product is available in the store, yes, you can make the p…" at bounding box center [838, 513] width 374 height 56
copy span "If the product is available in the store, yes, you can make the purchase."
click at [191, 369] on div "m [EMAIL_ADDRESS][PERSON_NAME][DOMAIN_NAME] Hey there! [DATE] 22:03" at bounding box center [221, 393] width 275 height 67
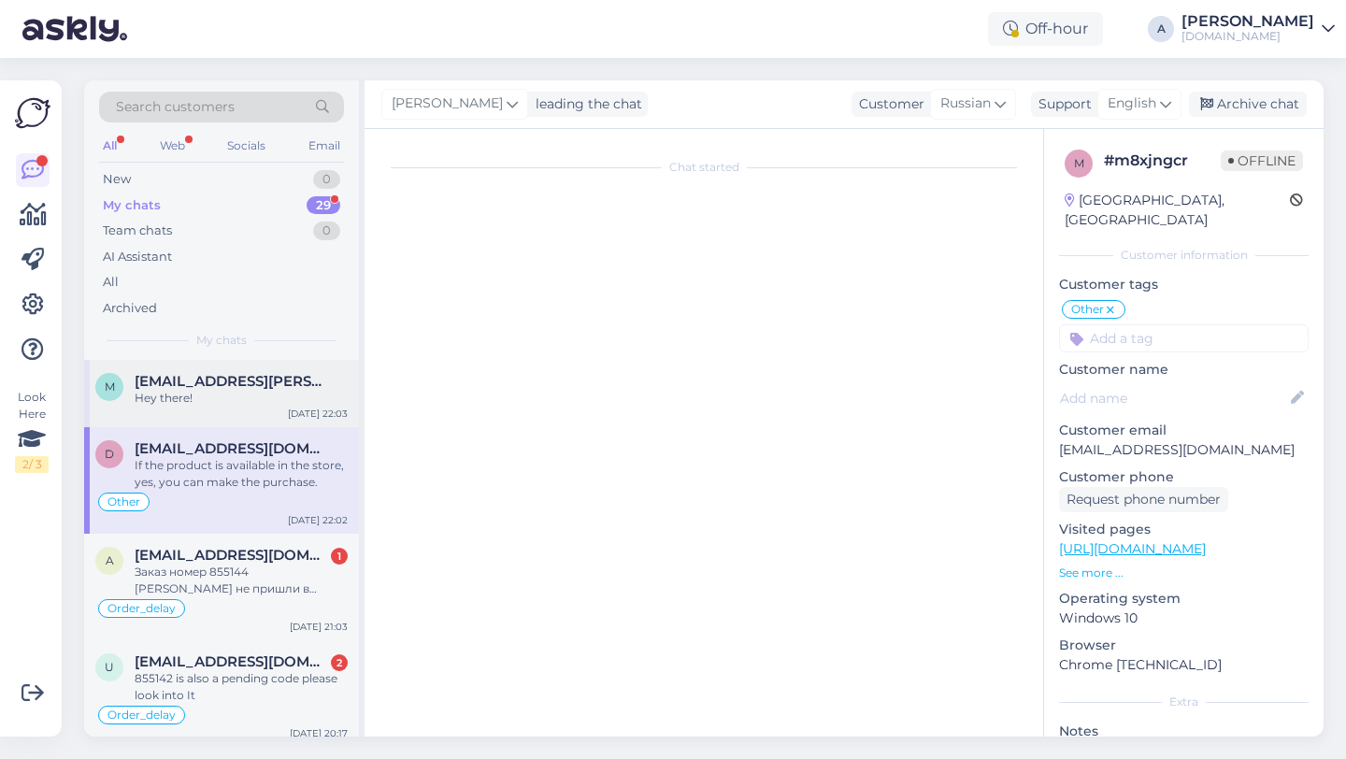
scroll to position [3582, 0]
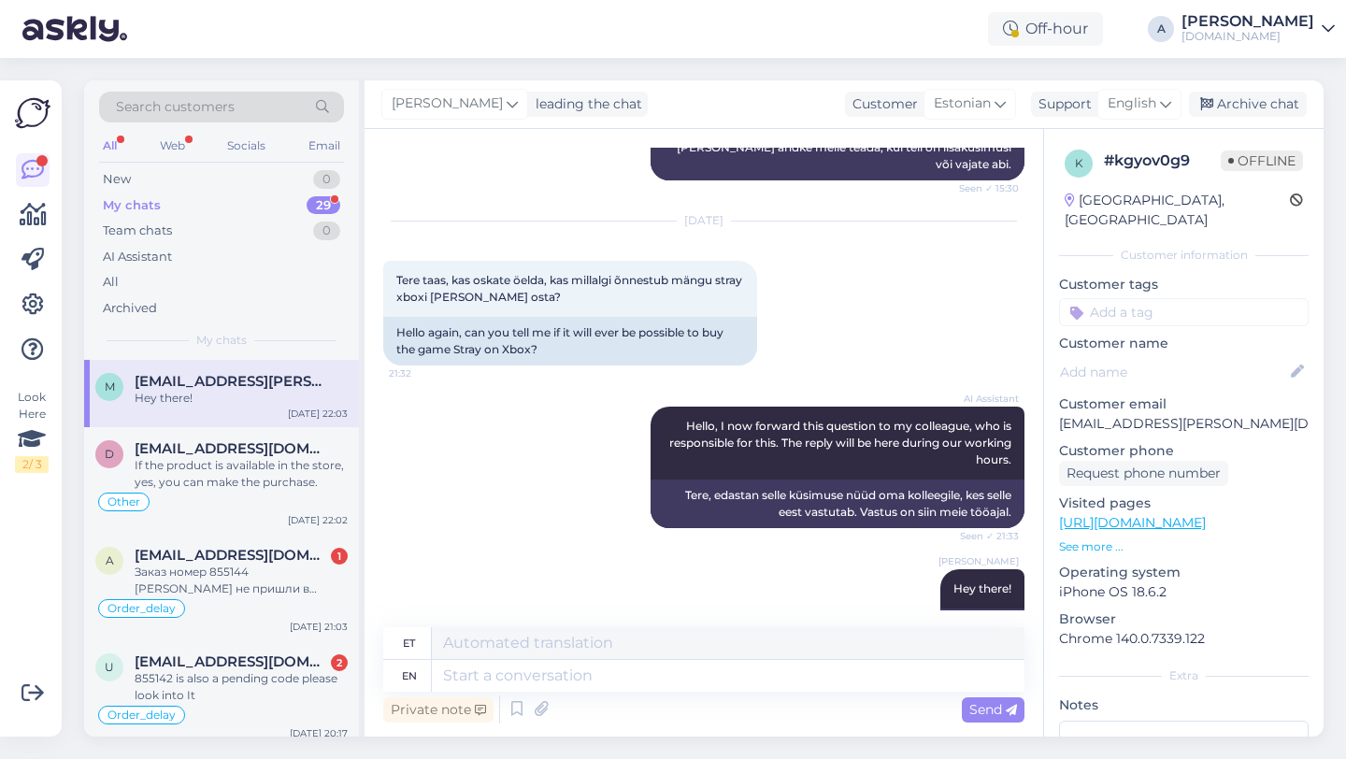
click at [193, 376] on span "[EMAIL_ADDRESS][PERSON_NAME][DOMAIN_NAME]" at bounding box center [232, 381] width 194 height 17
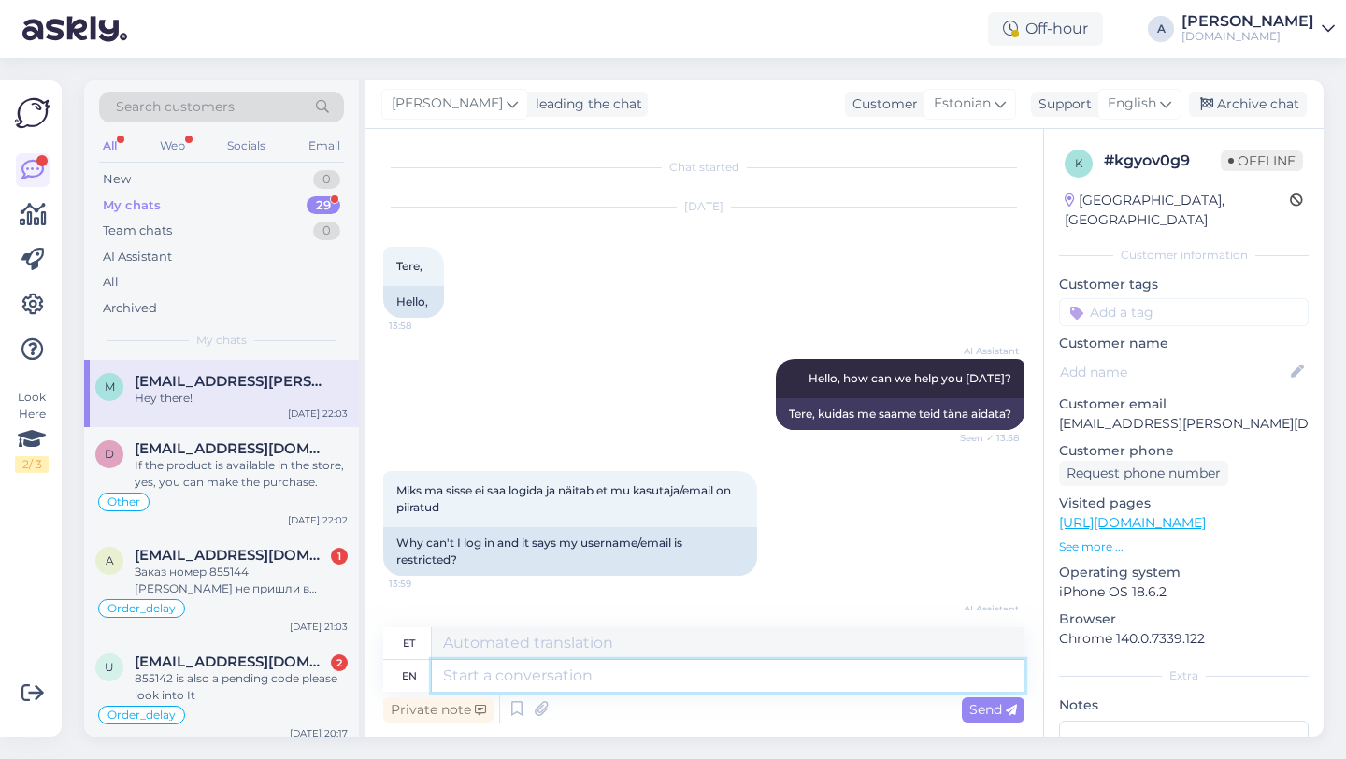
click at [486, 672] on textarea at bounding box center [728, 676] width 593 height 32
paste textarea "If the product is available in the store, yes, you can make the purchase."
type textarea "If the product is available in the store, yes, you can make the purchase."
type textarea "Kui toode on poes saadaval, siis jah, saate ostu sooritada."
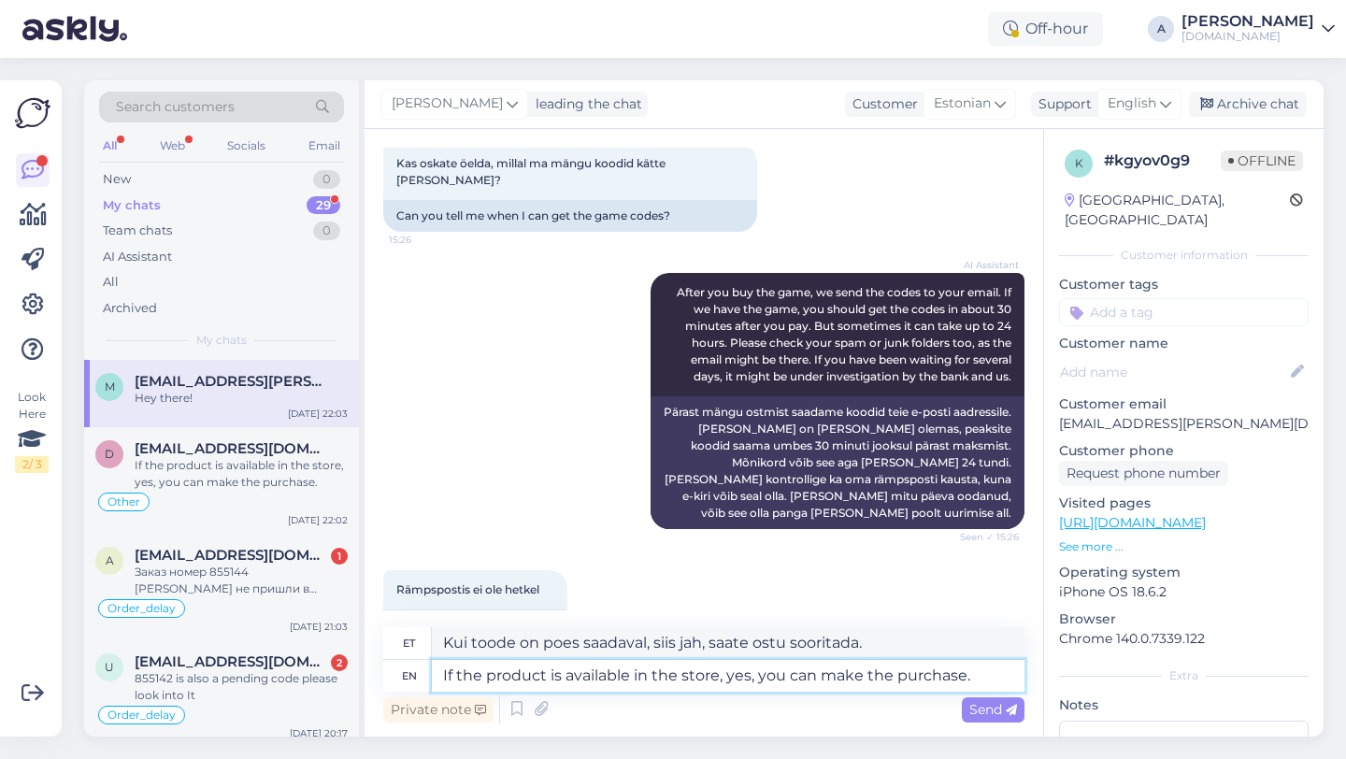
scroll to position [3582, 0]
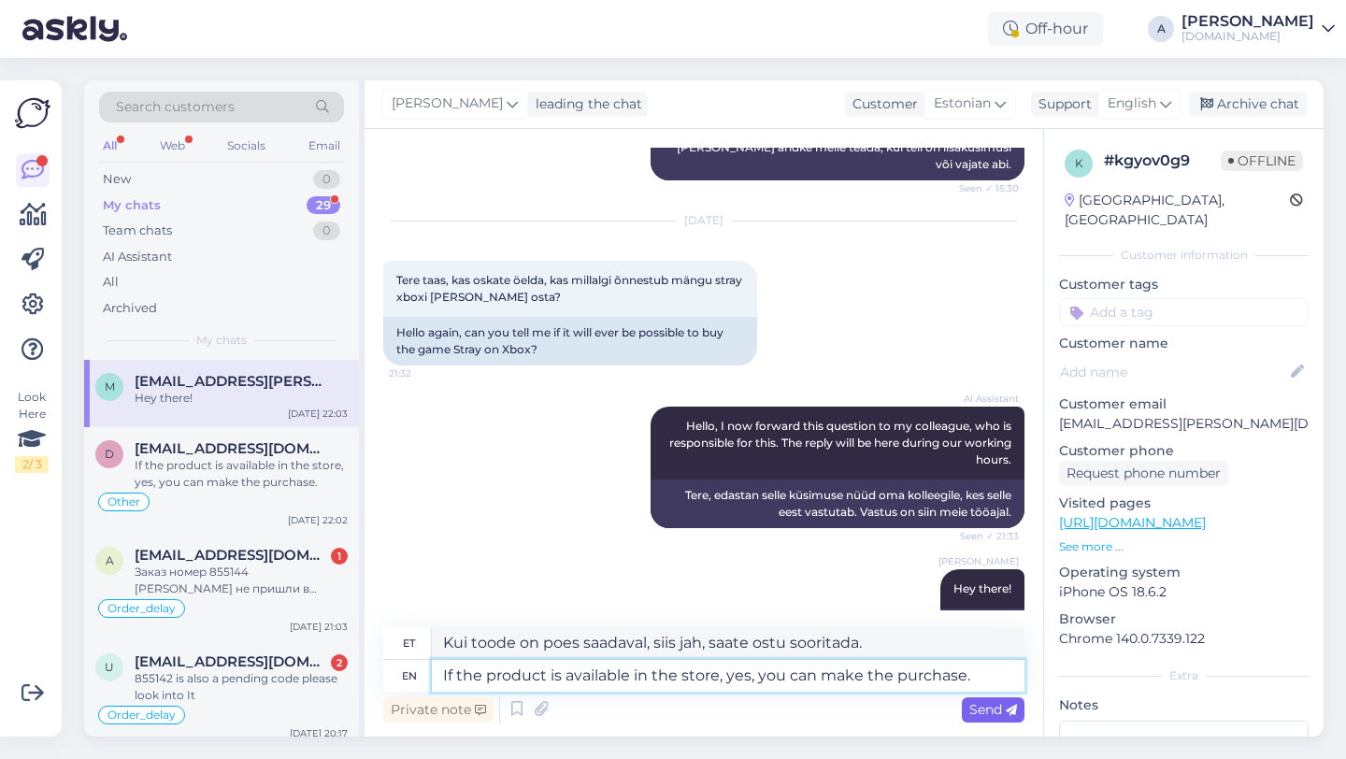
type textarea "If the product is available in the store, yes, you can make the purchase."
click at [1013, 709] on icon at bounding box center [1011, 710] width 11 height 11
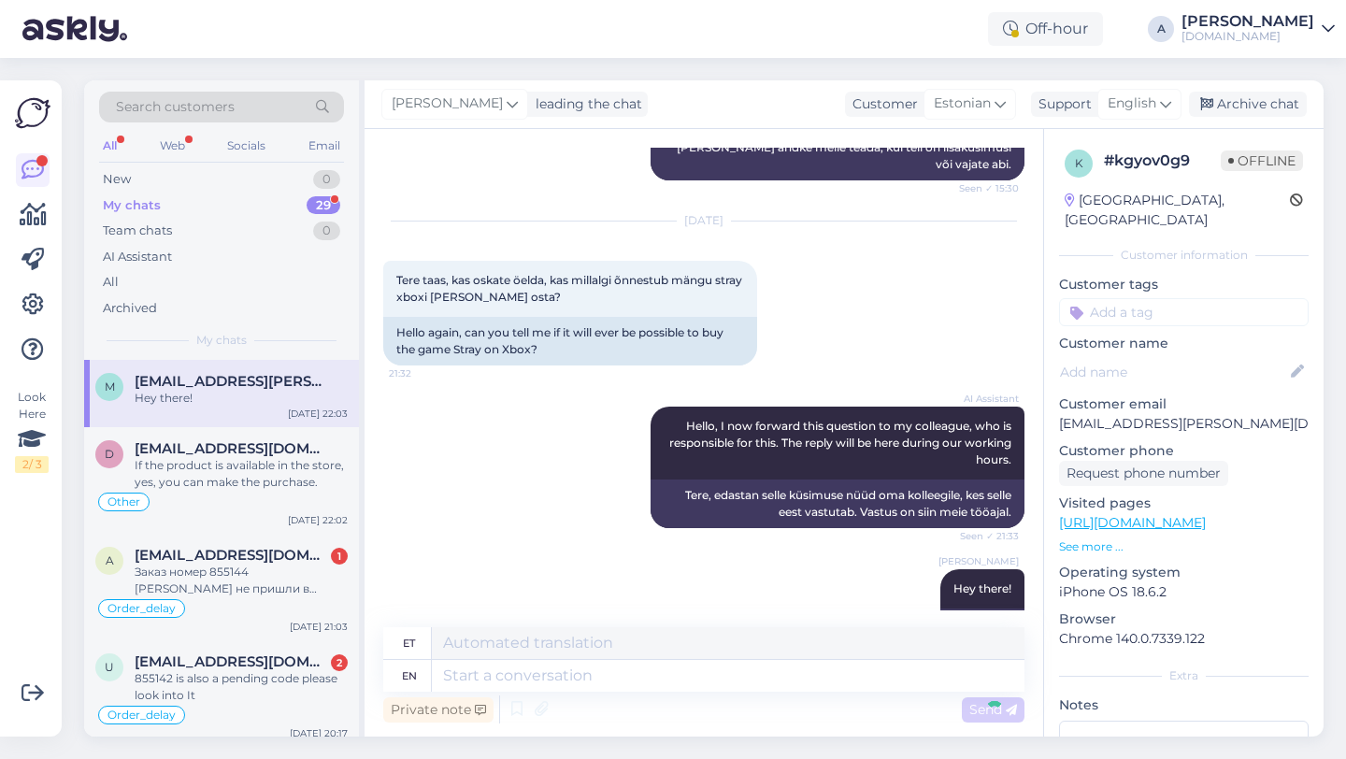
scroll to position [3711, 0]
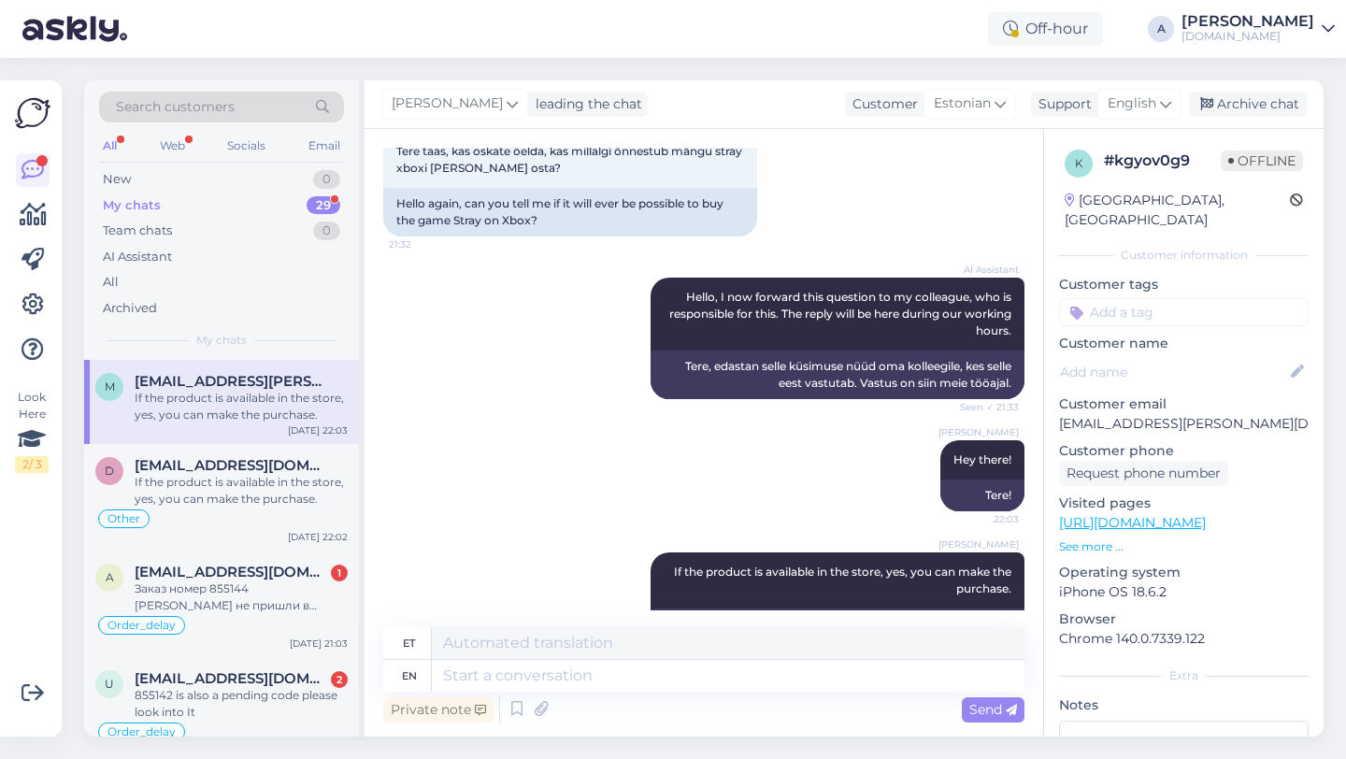
click at [1110, 298] on input at bounding box center [1184, 312] width 250 height 28
type input "other"
click at [1154, 356] on span "Other" at bounding box center [1157, 361] width 33 height 11
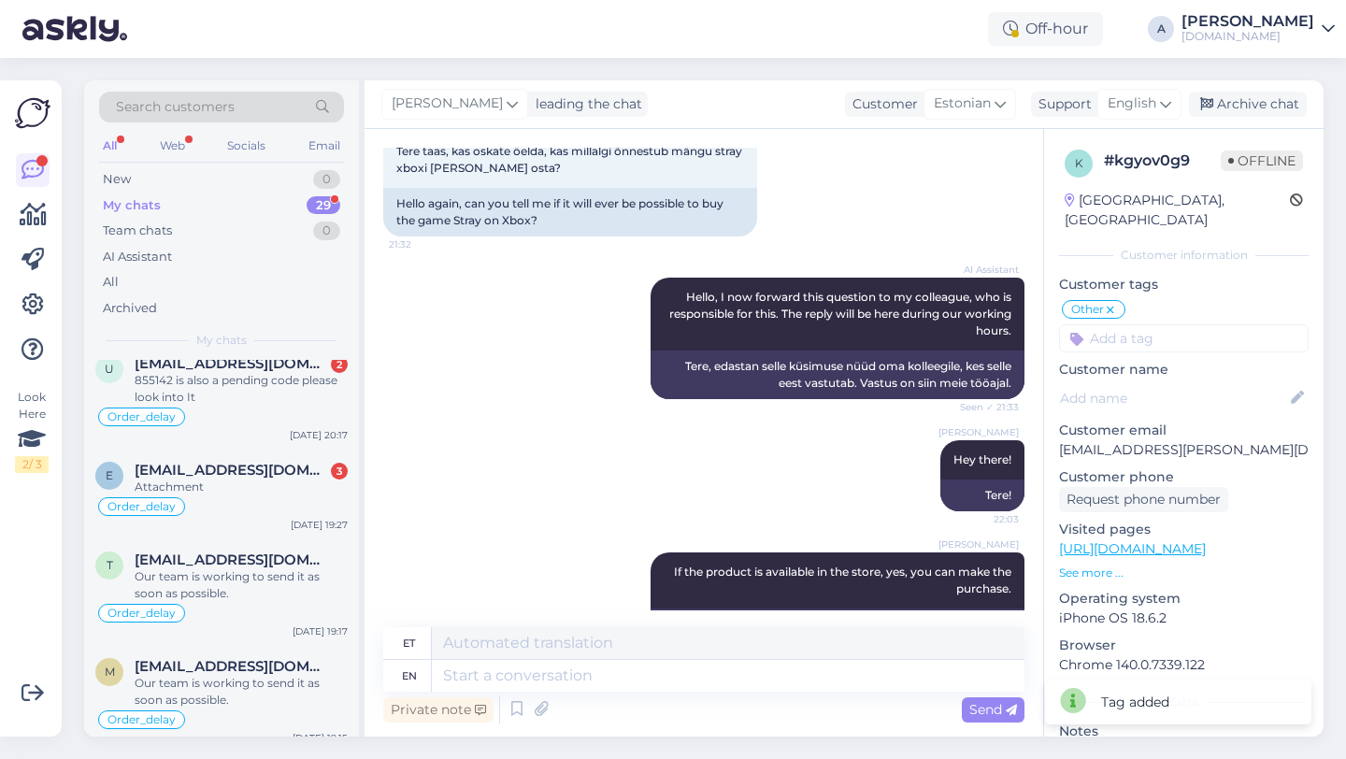
scroll to position [338, 0]
click at [231, 494] on div "Attachment" at bounding box center [241, 486] width 213 height 17
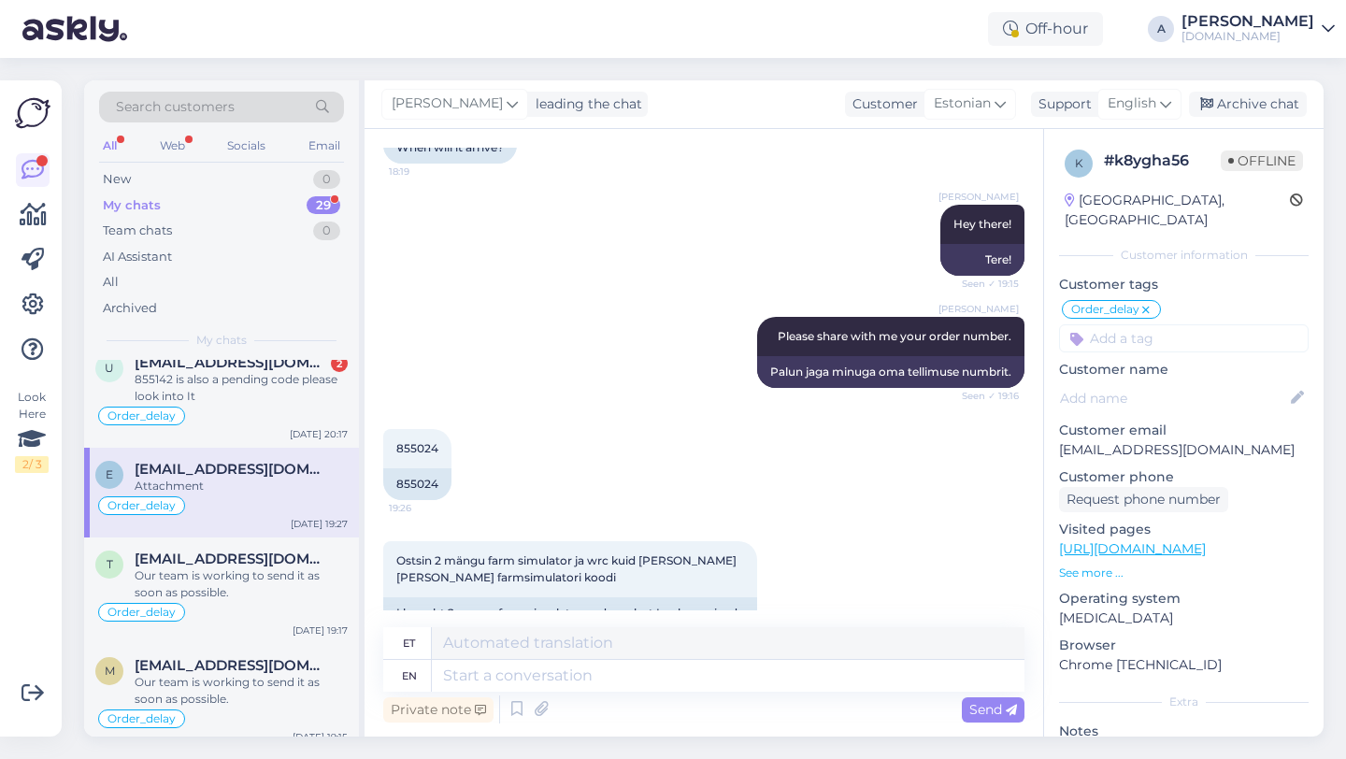
scroll to position [1955, 0]
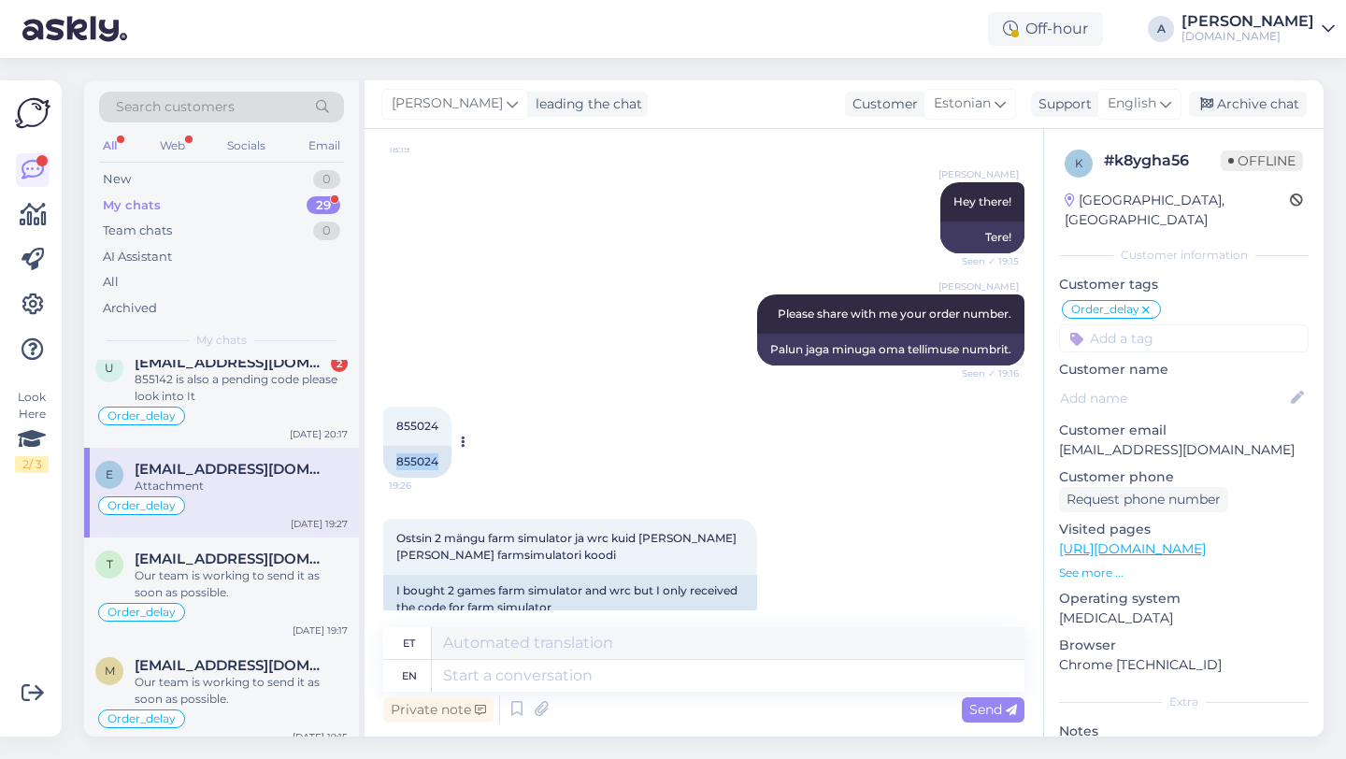
drag, startPoint x: 438, startPoint y: 432, endPoint x: 386, endPoint y: 425, distance: 51.8
click at [386, 446] on div "855024" at bounding box center [417, 462] width 68 height 32
copy div "855024"
click at [532, 682] on textarea at bounding box center [728, 676] width 593 height 32
type textarea "Hey the"
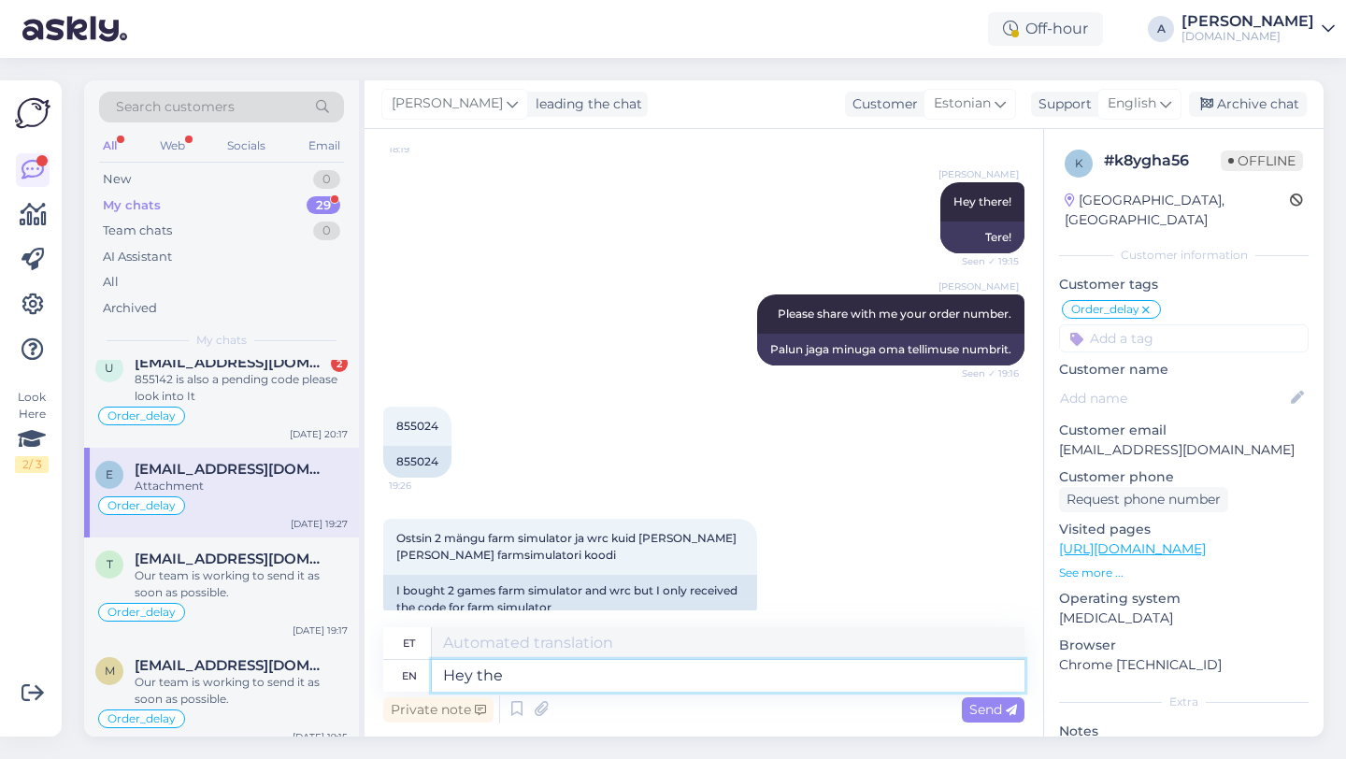
type textarea "Hei"
type textarea "Hey there!"
type textarea "Tere!"
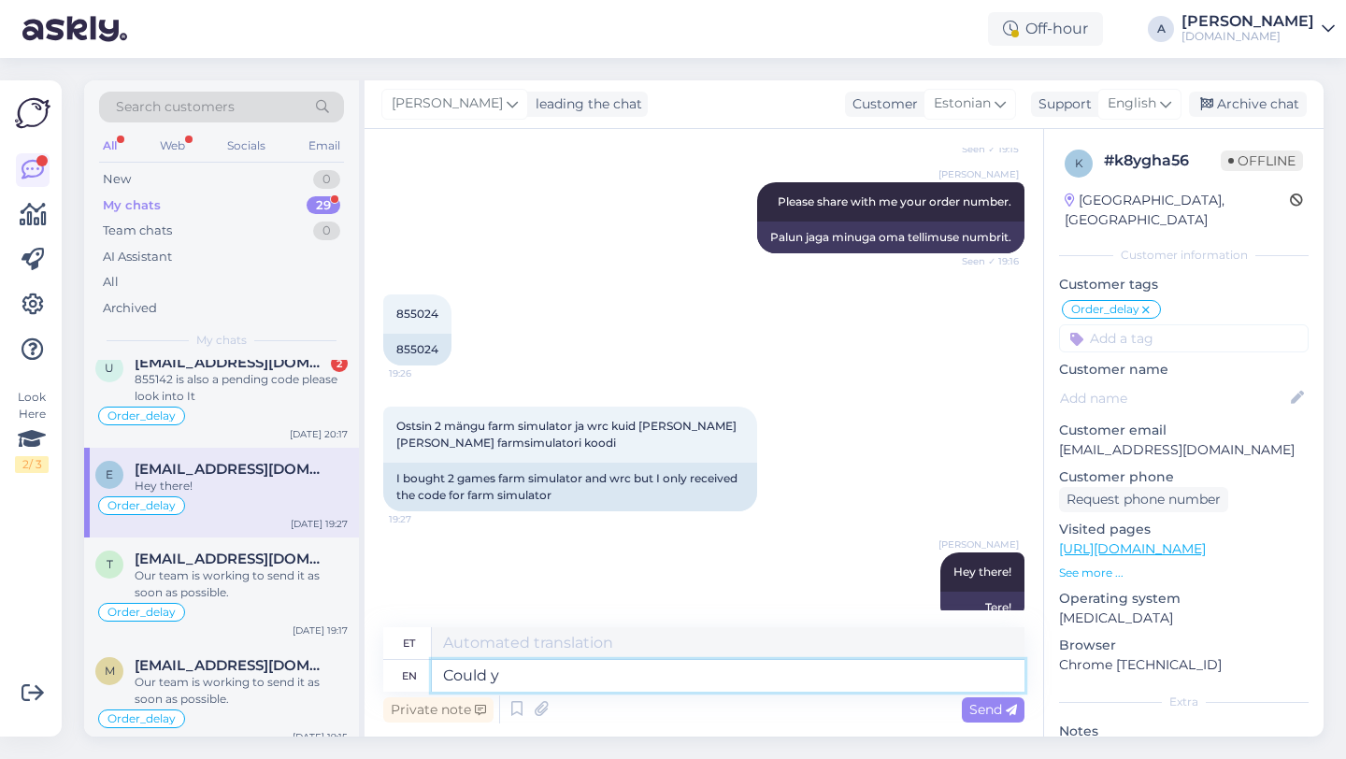
type textarea "Could yo"
type textarea "Võiks"
type textarea "Could you"
type textarea "Kas sa saaksid"
type textarea "Could you kindly ch"
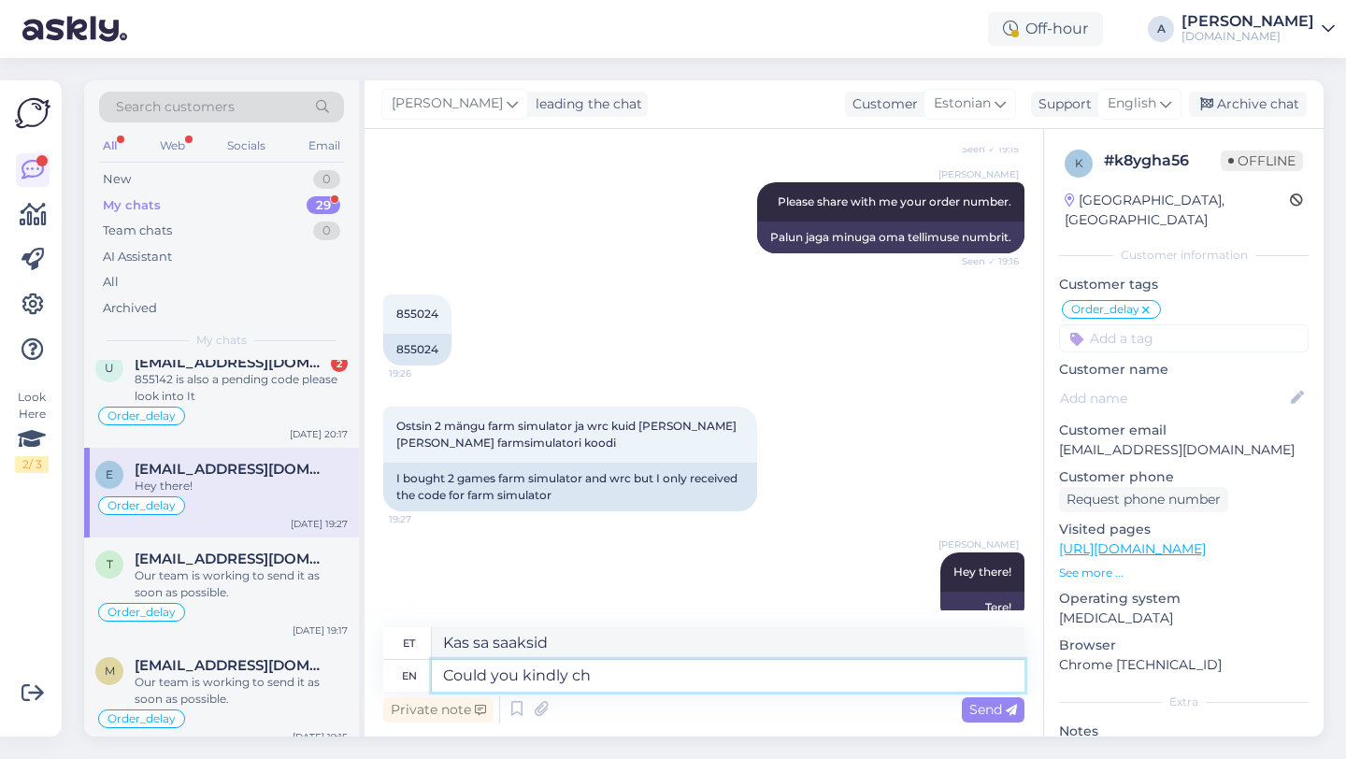
type textarea "Kas te saaksite palun"
type textarea "Could you kindly check"
type textarea "Kas te saaksite palun kontrollida"
type textarea "Could you kindly check again? I"
type textarea "Kas te saaksite palun uuesti üle kontrollida?"
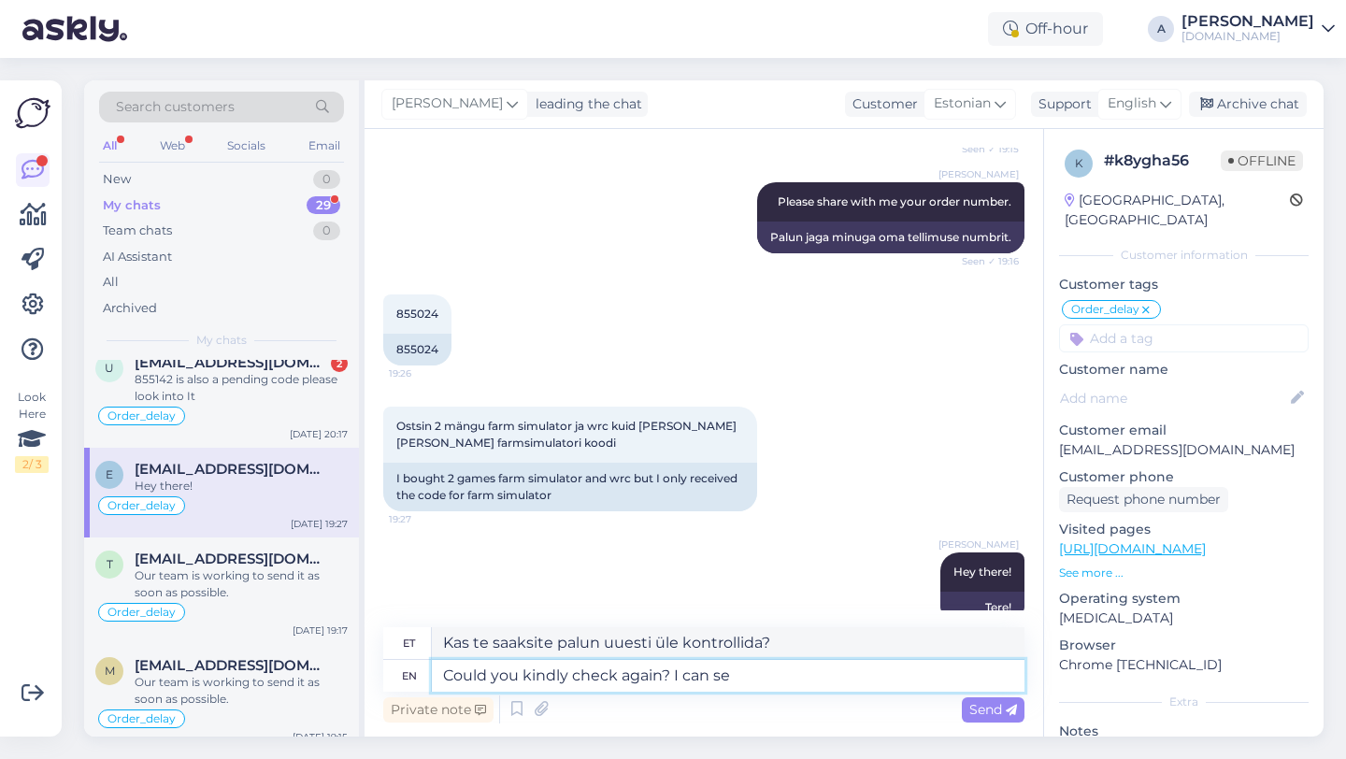
type textarea "Could you kindly check again? I can see"
type textarea "Kas te saaksite palun uuesti kontrollida? Ma saan"
type textarea "Could you kindly check again? I can see internal"
type textarea "Kas te saaksite palun uuesti kontrollida? Ma näen."
type textarea "Could you kindly check again? I can see internally that t"
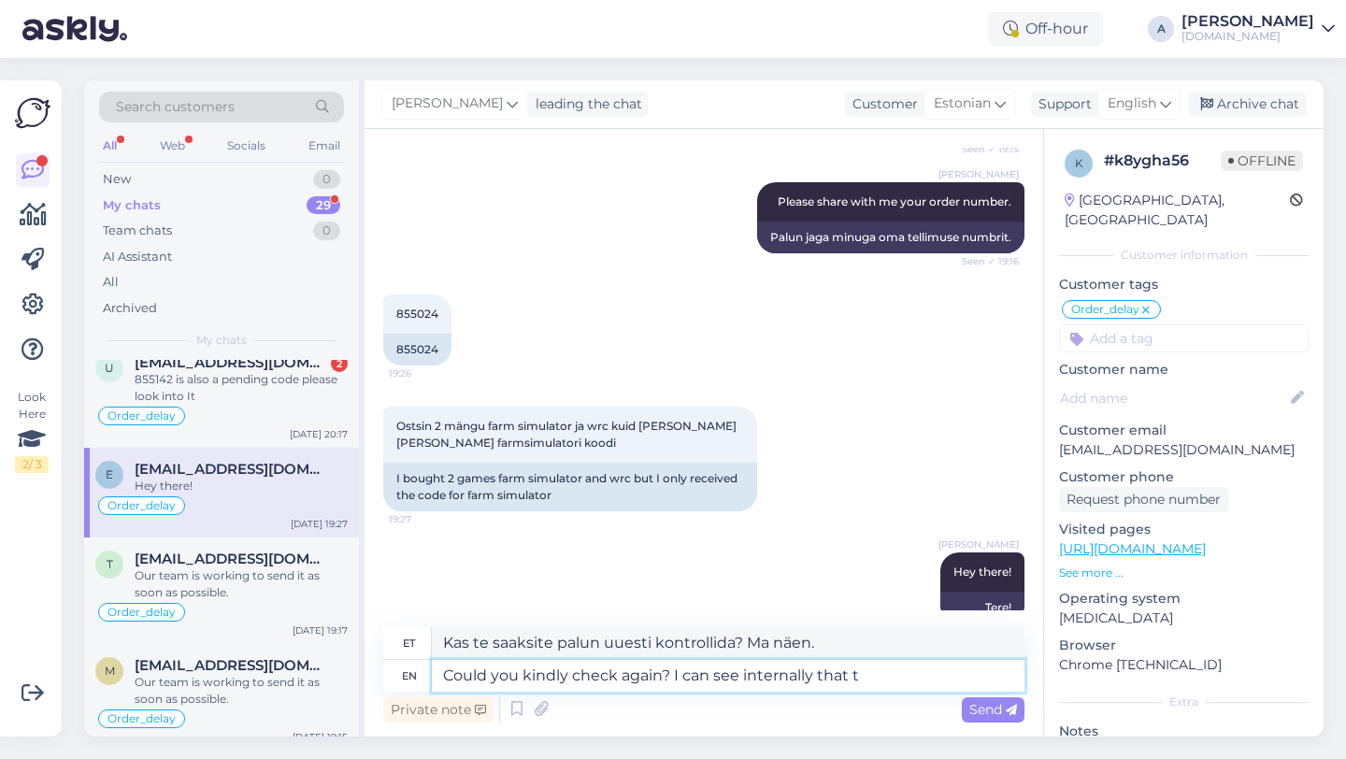
type textarea "Kas te saaksite palun uuesti kontrollida? Ma näen sisemiselt."
type textarea "Could you kindly check again? I can see internally that the"
type textarea "Kas te saaksite palun uuesti kontrollida? Ma näen seda sisemiselt."
type textarea "Could you kindly check again? I can see internally that the pu"
type textarea "Kas te saaksite palun uuesti kontrollida? Ma näen sisemiselt, et"
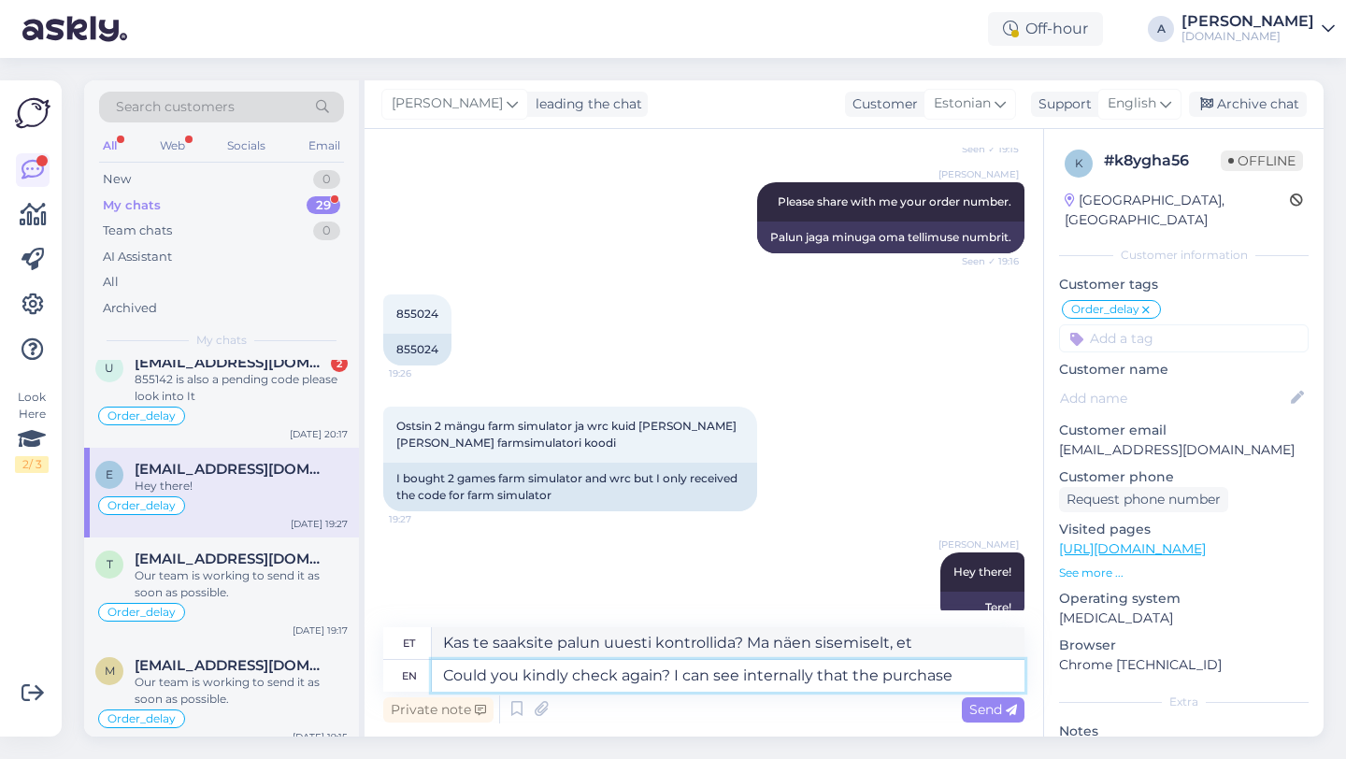
type textarea "Could you kindly check again? I can see internally that the purchase w"
type textarea "Kas te saaksite palun uuesti kontrollida? Ma näen sisemiselt, et ost"
type textarea "Could you kindly check again? I can see internally that the purchase was com"
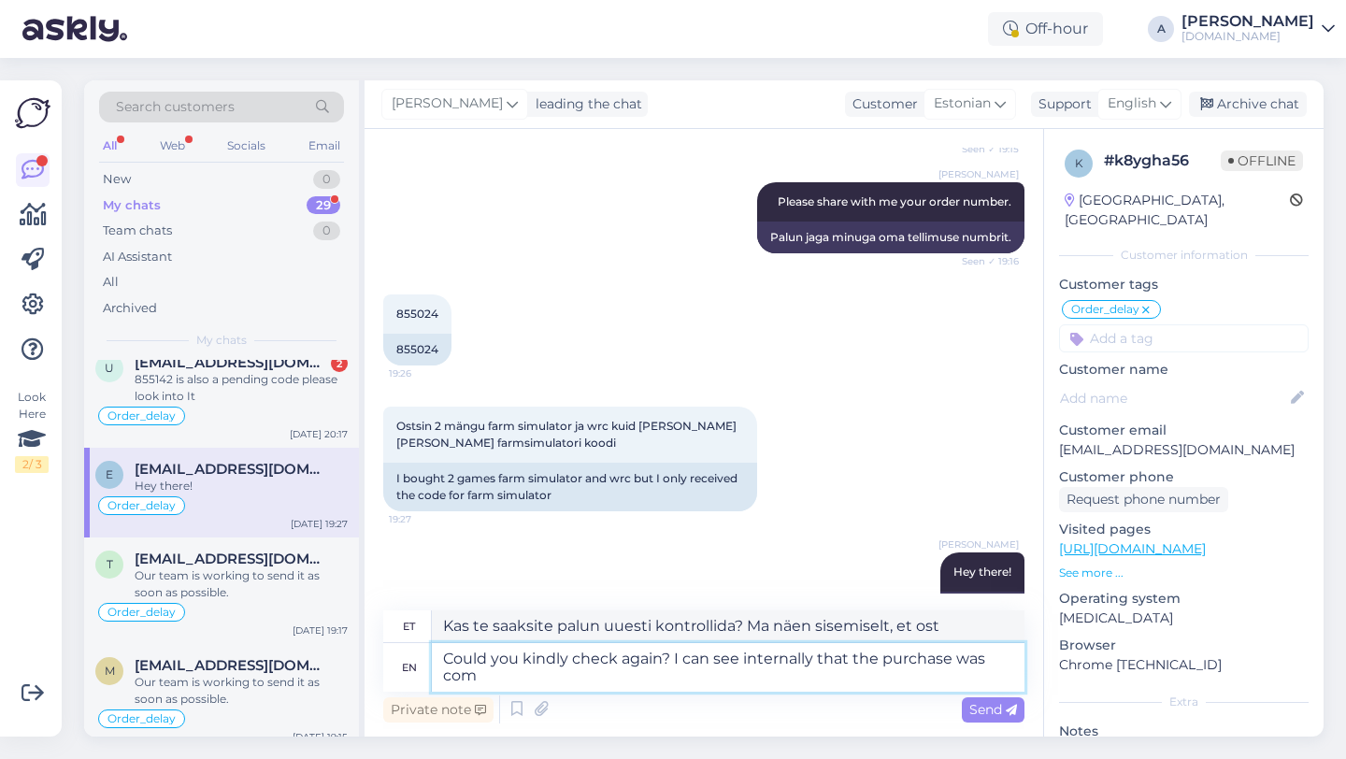
type textarea "Kas te saaksite palun uuesti kontrollida? Ma näen sisemiselt, et ost oli"
type textarea "Could you kindly check again? I can see internally that the purchase was comple…"
type textarea "Kas te saaksite palun uuesti kontrollida? Ma näen sisemiselt, et ost on lõpule …"
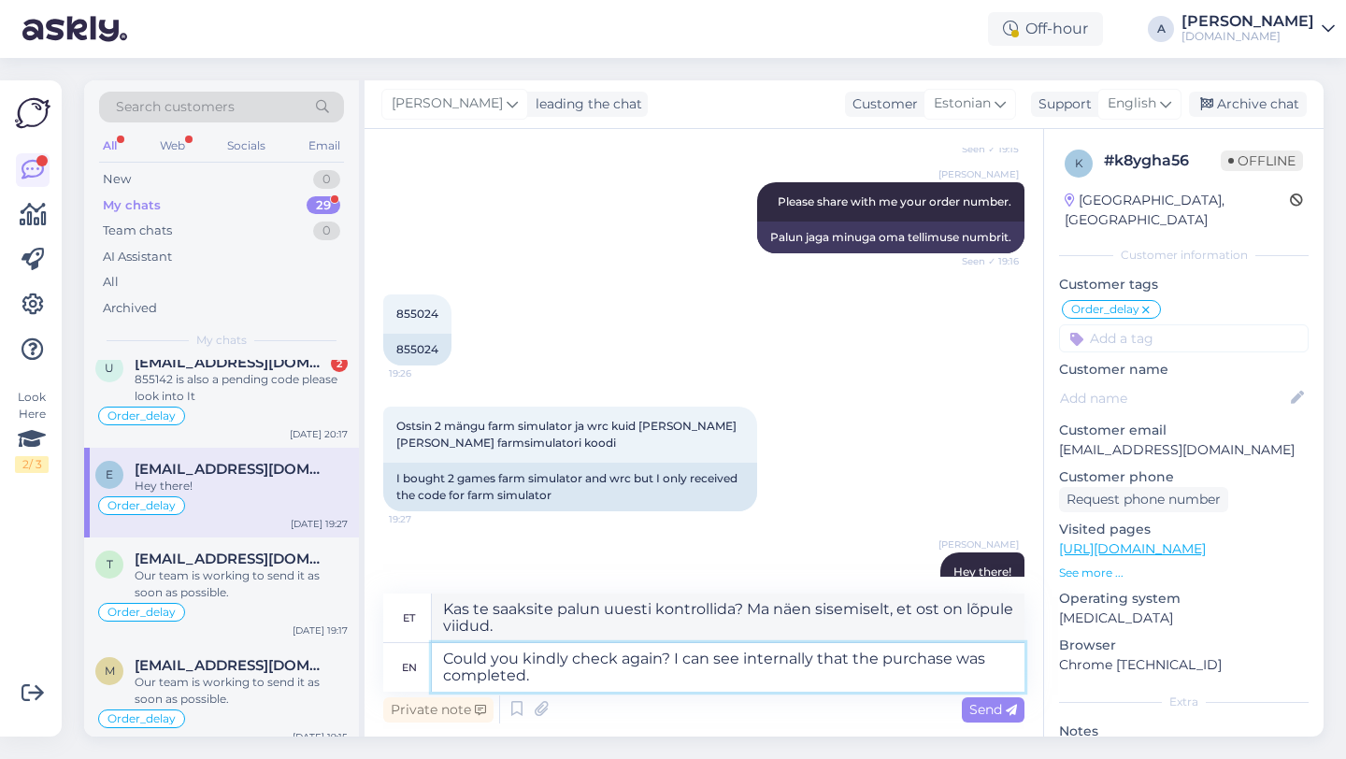
type textarea "Could you kindly check again? I can see internally that the purchase was comple…"
type textarea "Kas te saaksite palun uuesti kontrollida? Ma näen sisemiselt, et ost on soorita…"
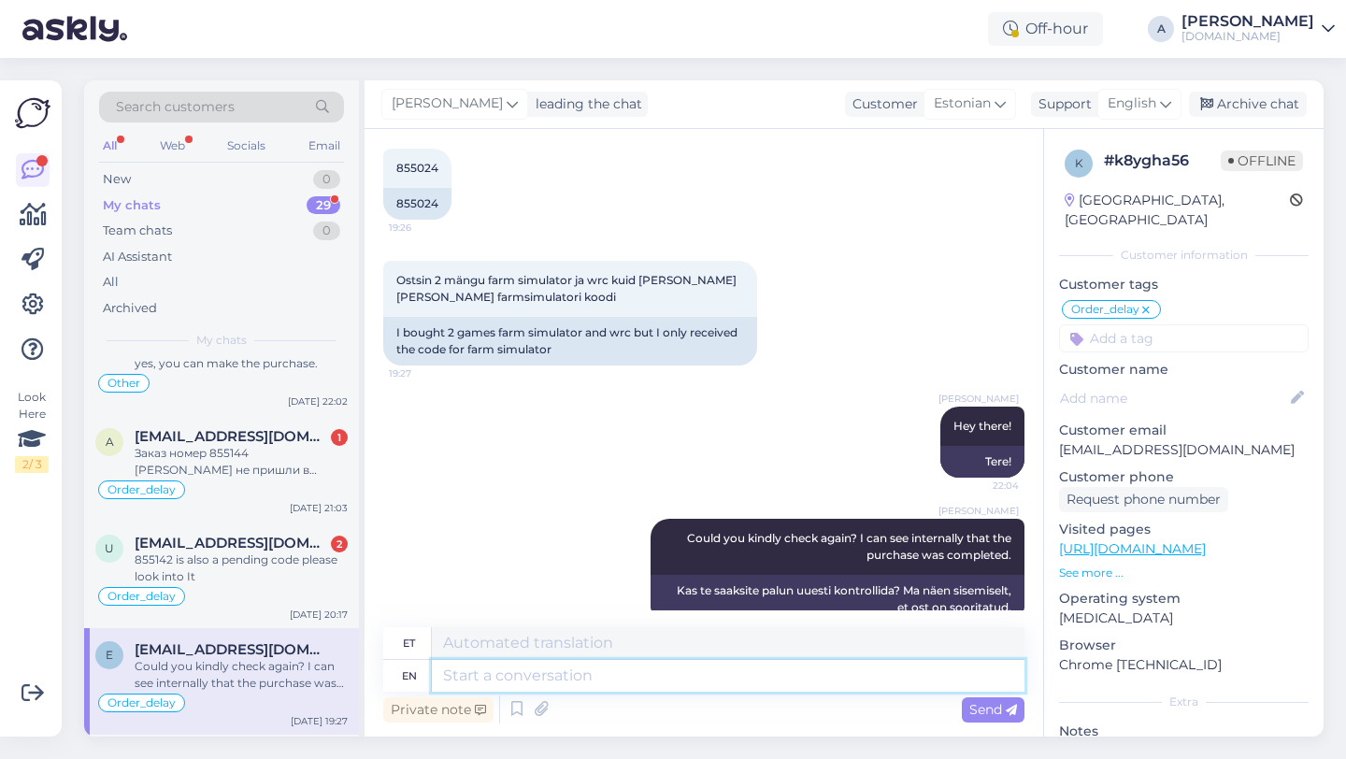
scroll to position [157, 0]
click at [258, 559] on div "855142 is also a pending code please look into It" at bounding box center [241, 570] width 213 height 34
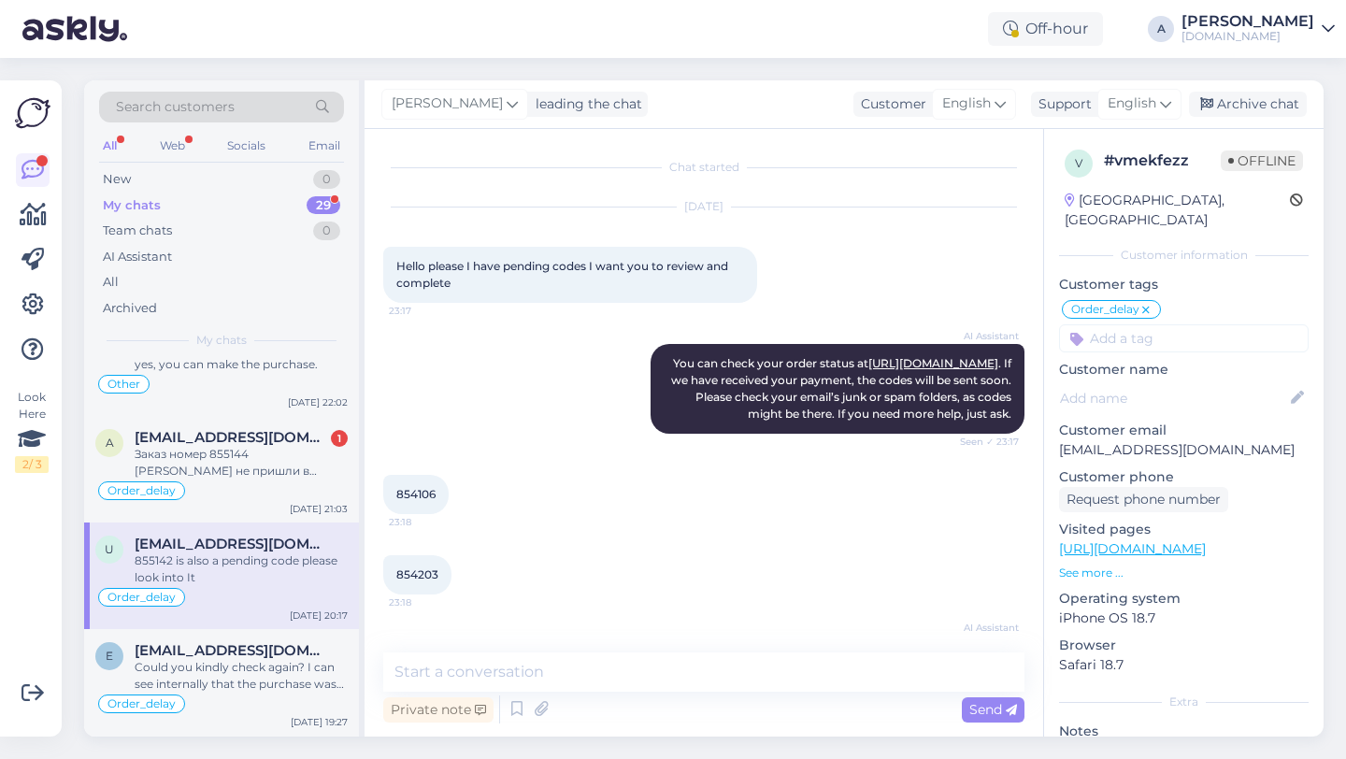
scroll to position [2567, 0]
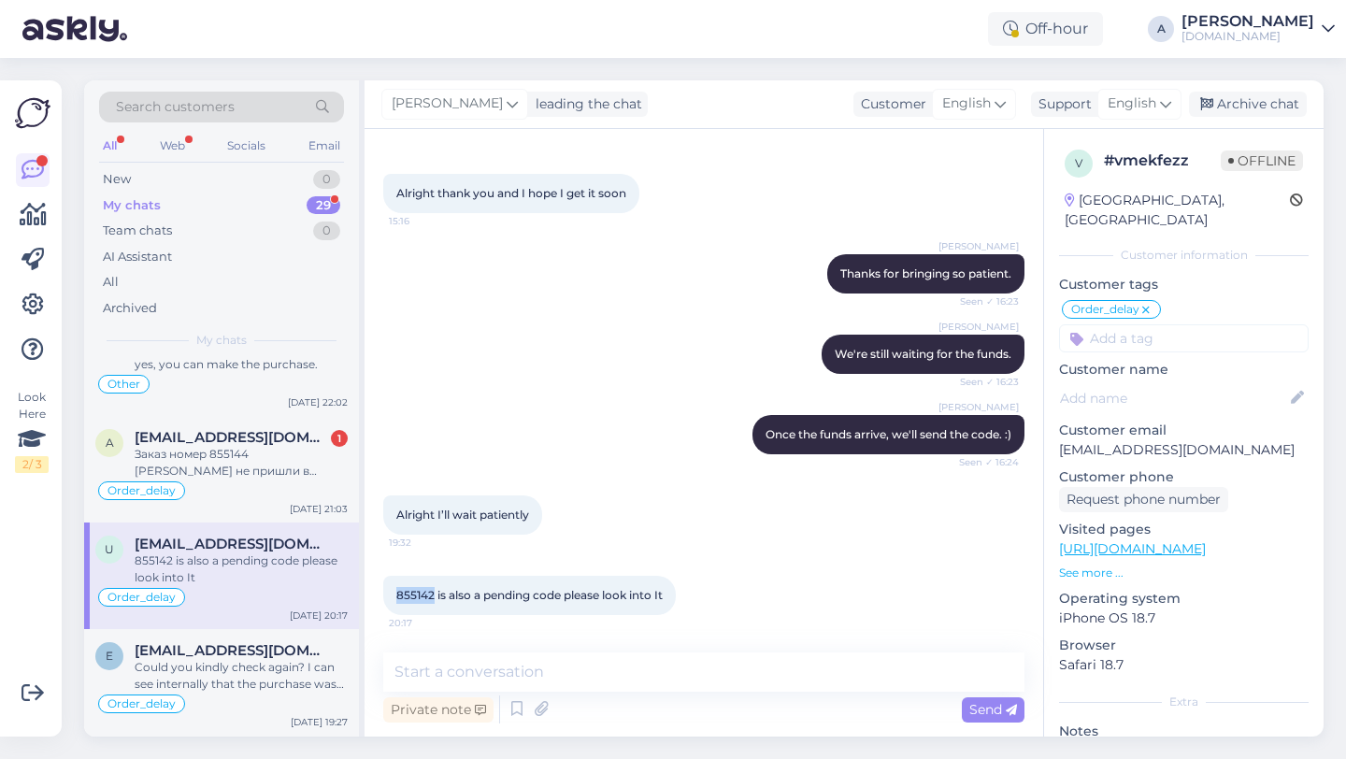
drag, startPoint x: 436, startPoint y: 595, endPoint x: 384, endPoint y: 593, distance: 51.5
click at [384, 593] on div "855142 is also a pending code please look into It 20:17" at bounding box center [529, 595] width 293 height 39
copy span "855142"
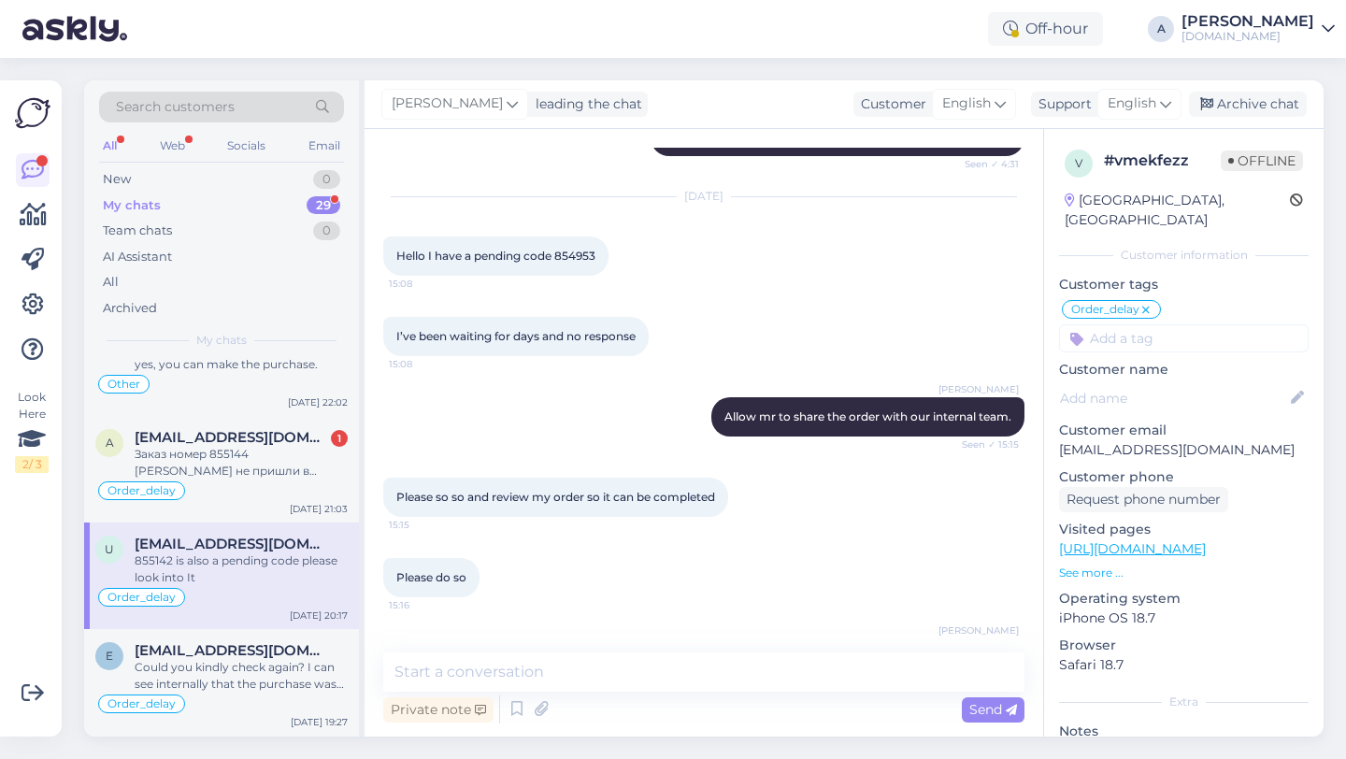
scroll to position [2050, 0]
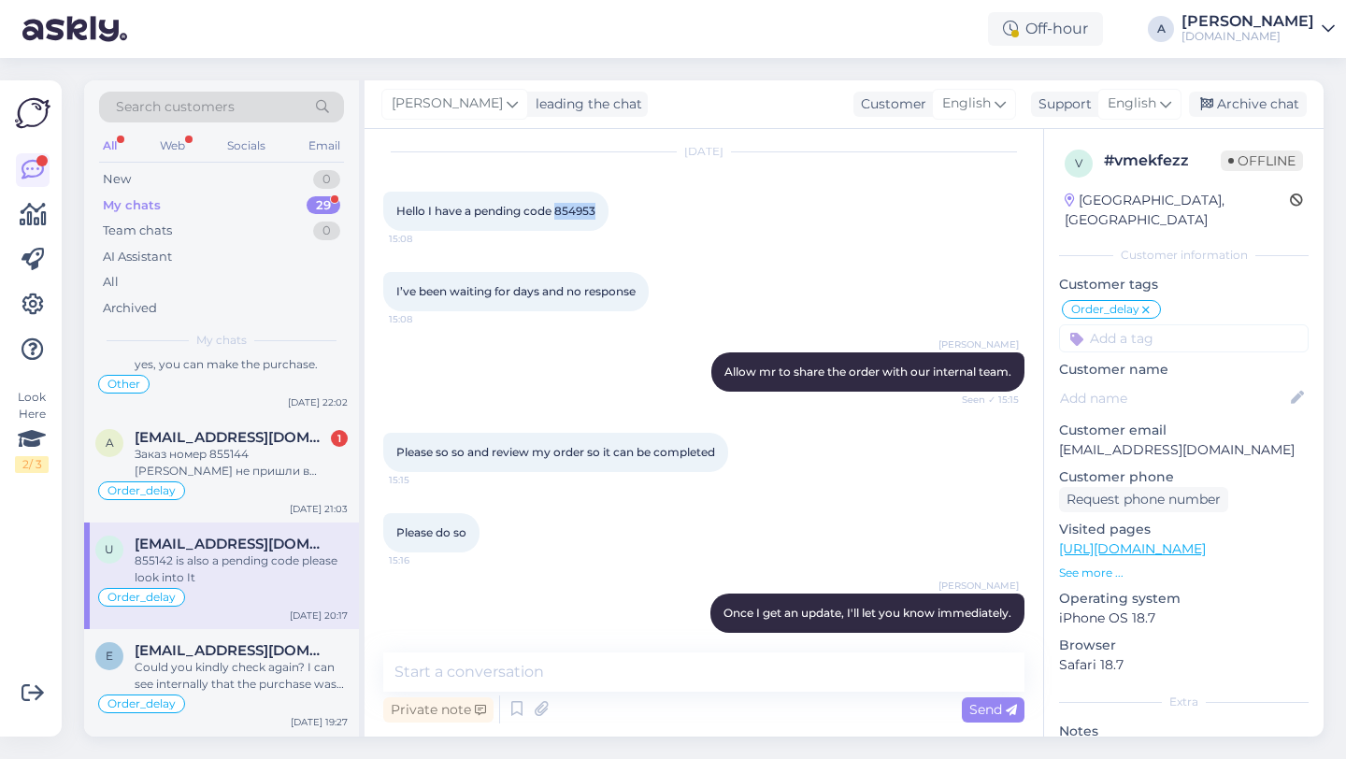
drag, startPoint x: 604, startPoint y: 225, endPoint x: 559, endPoint y: 228, distance: 45.0
click at [559, 228] on div "Hello I have a pending code 854953 15:08" at bounding box center [495, 211] width 225 height 39
copy span "854953"
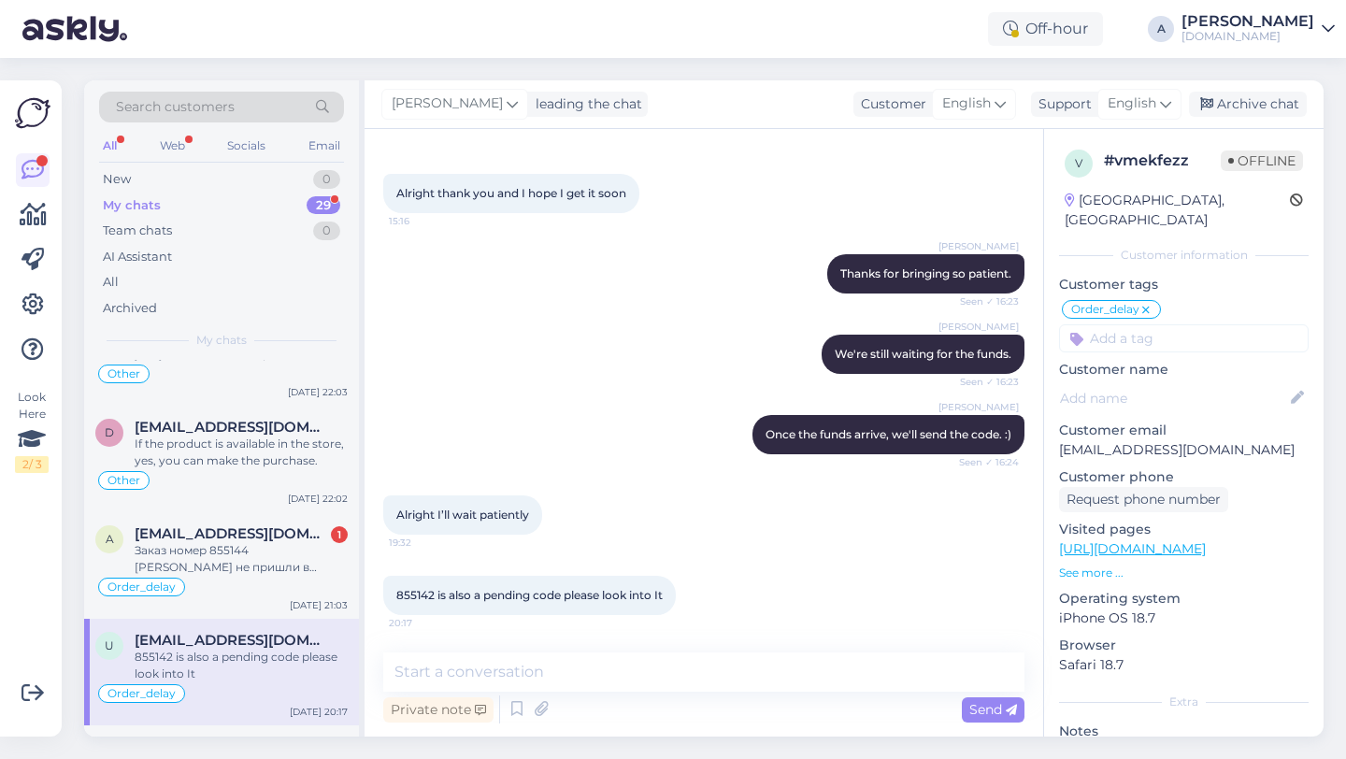
scroll to position [53, 0]
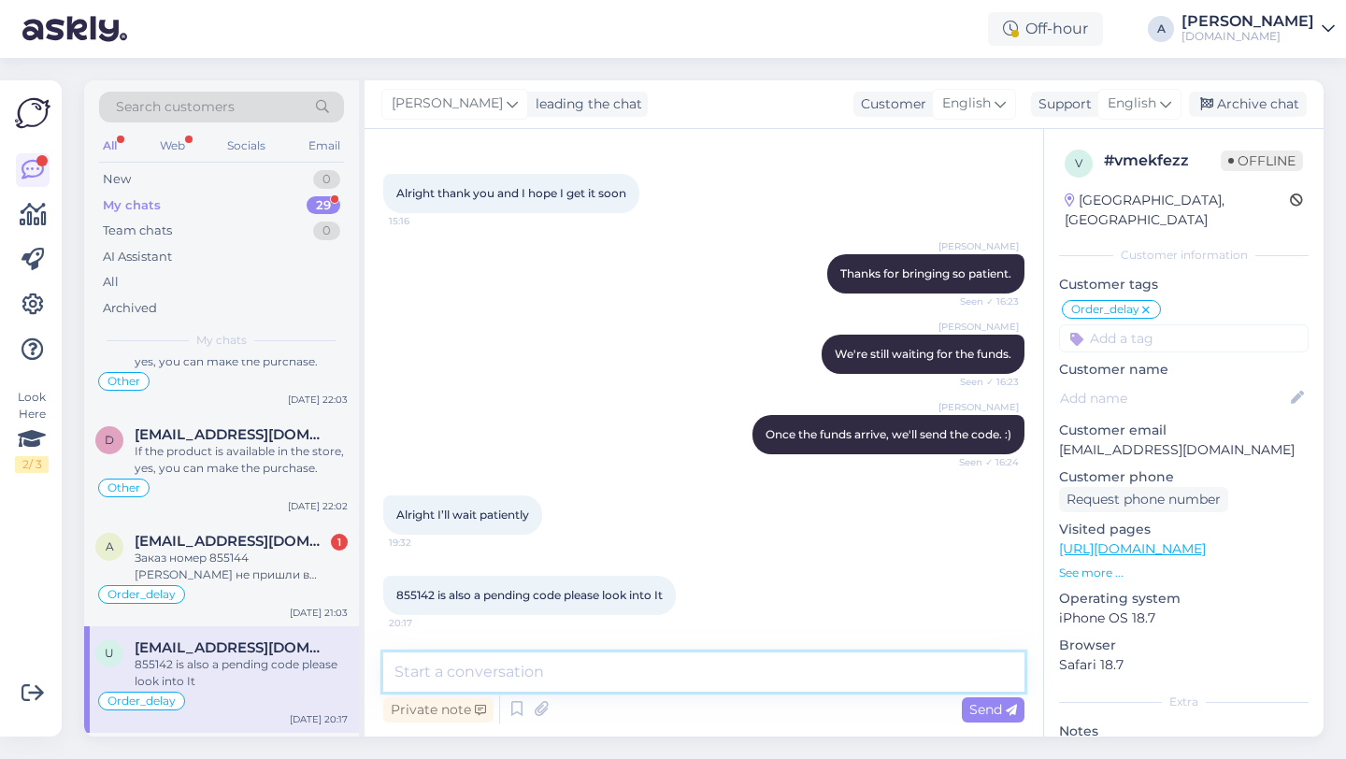
click at [543, 671] on textarea at bounding box center [703, 672] width 641 height 39
drag, startPoint x: 434, startPoint y: 596, endPoint x: 380, endPoint y: 596, distance: 54.2
click at [380, 596] on div "Chat started [DATE] Hello please I have pending codes I want you to review and …" at bounding box center [704, 433] width 679 height 608
click at [457, 678] on textarea "To enrich screen reader interactions, please activate Accessibility in Grammarl…" at bounding box center [703, 672] width 641 height 39
drag, startPoint x: 1012, startPoint y: 352, endPoint x: 802, endPoint y: 356, distance: 209.5
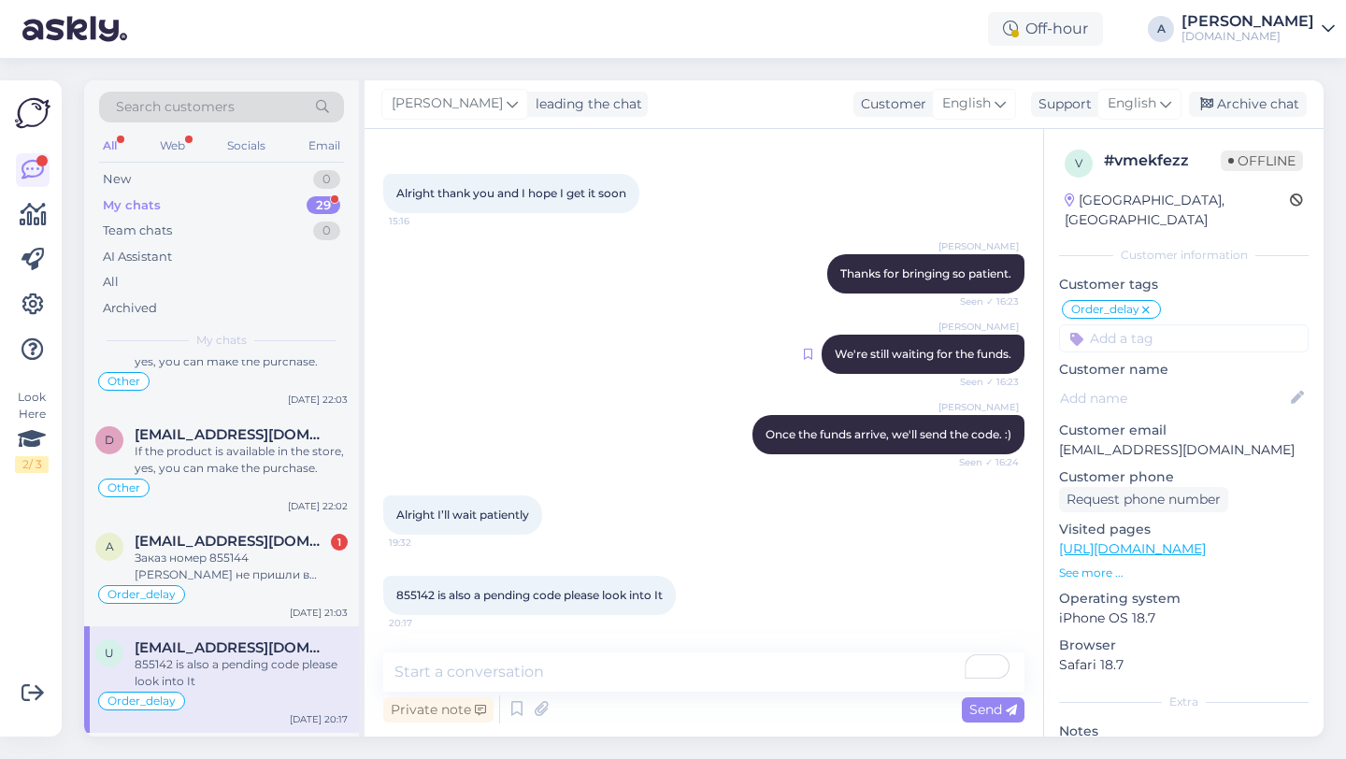
click at [766, 355] on div "[PERSON_NAME] We're still waiting for the funds. Seen ✓ 16:23" at bounding box center [703, 354] width 641 height 80
copy span "We're still waiting for the funds."
click at [575, 669] on textarea "To enrich screen reader interactions, please activate Accessibility in Grammarl…" at bounding box center [703, 672] width 641 height 39
paste textarea "We're still waiting for the funds."
type textarea "We're still waiting for the funds."
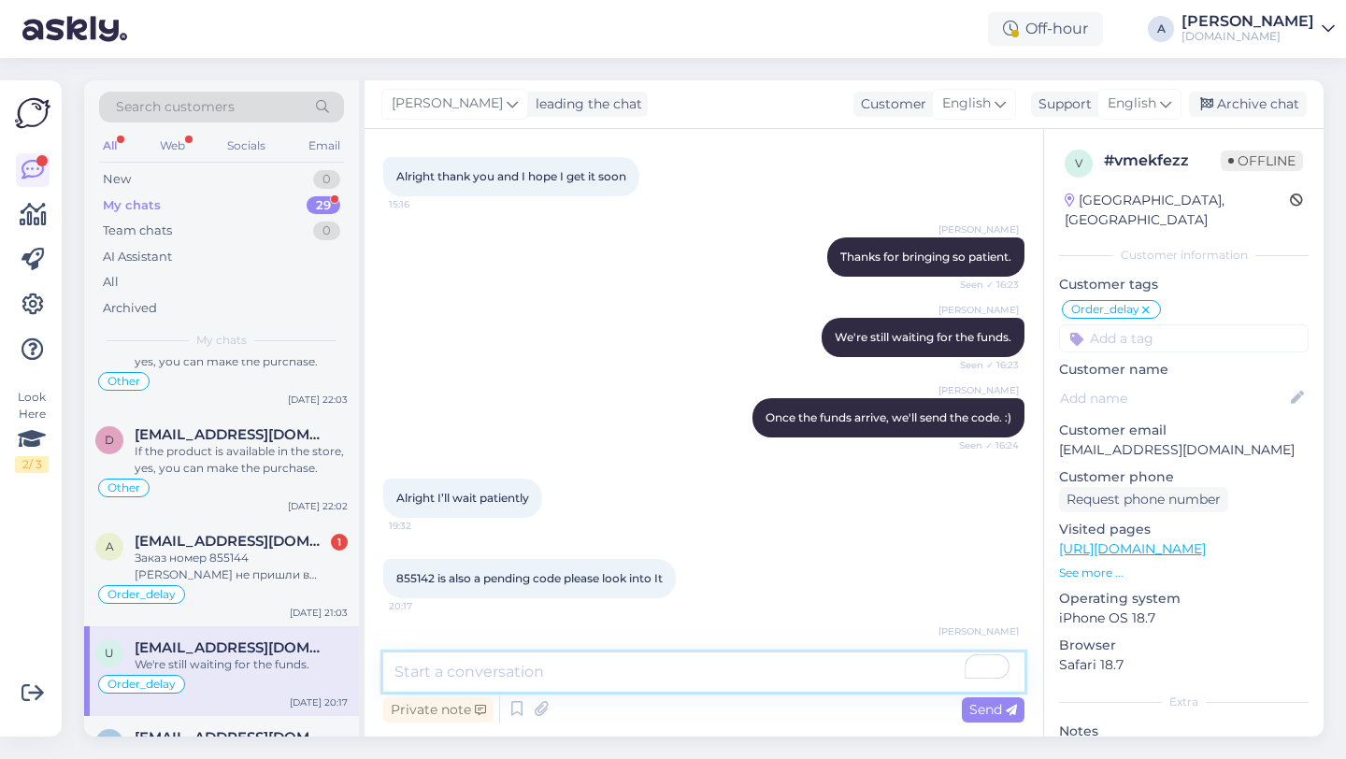
scroll to position [2648, 0]
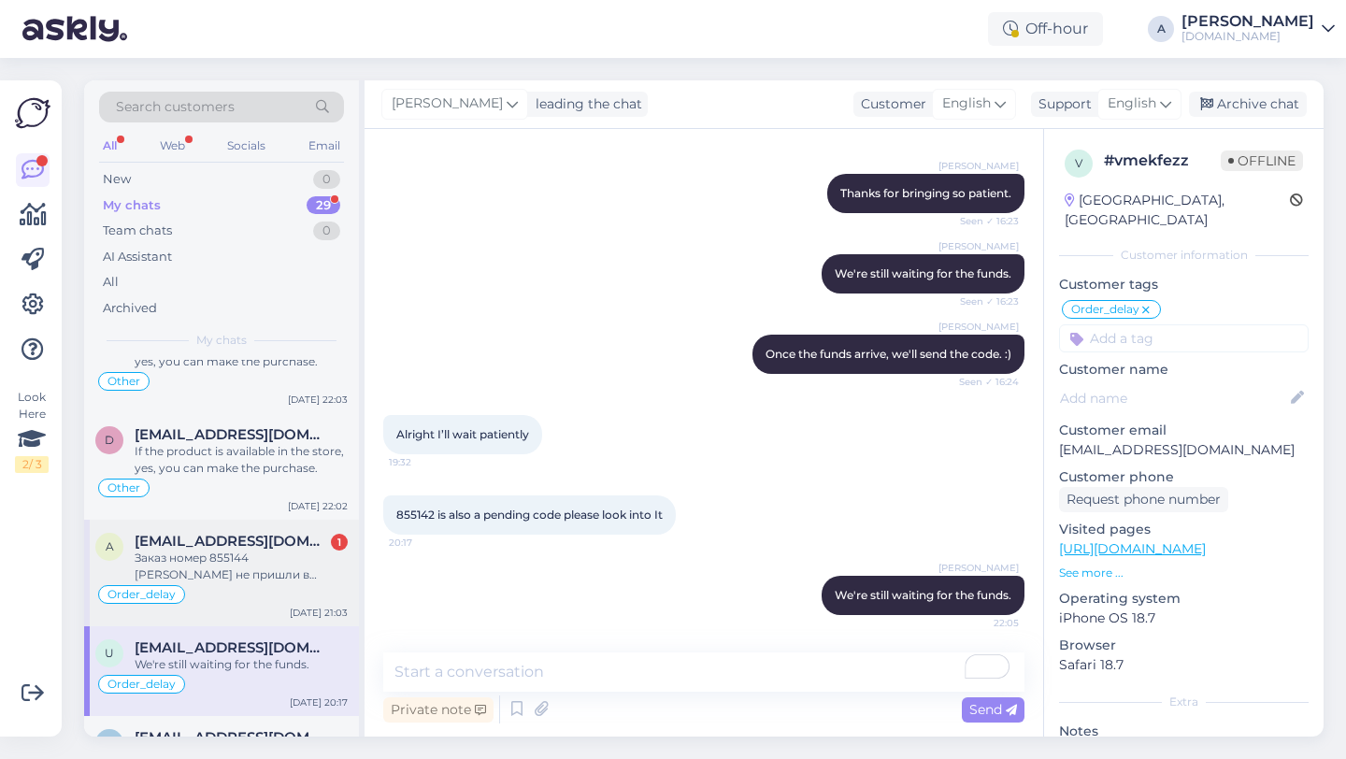
click at [240, 573] on div "Заказ номер 855144 [PERSON_NAME] не пришли в нежелательных писмах нету и в спам…" at bounding box center [241, 567] width 213 height 34
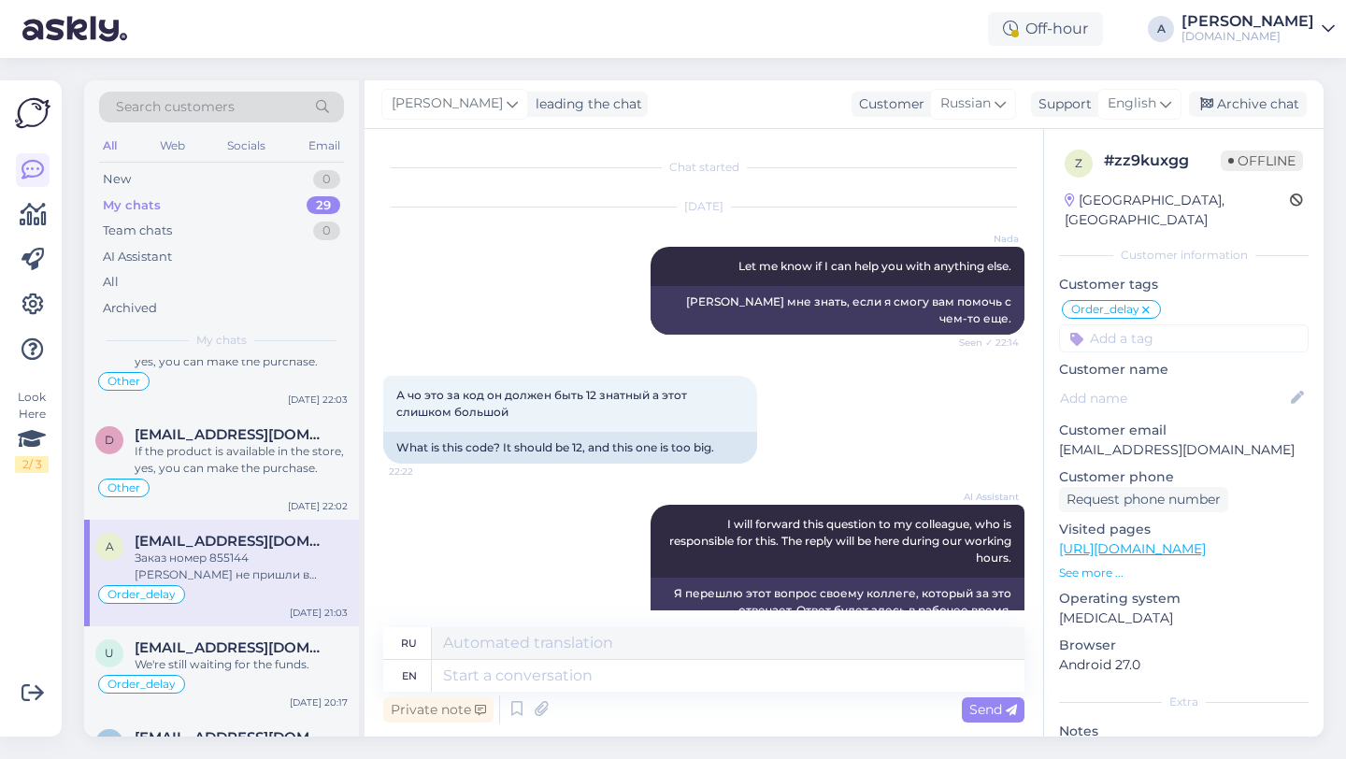
scroll to position [15636, 0]
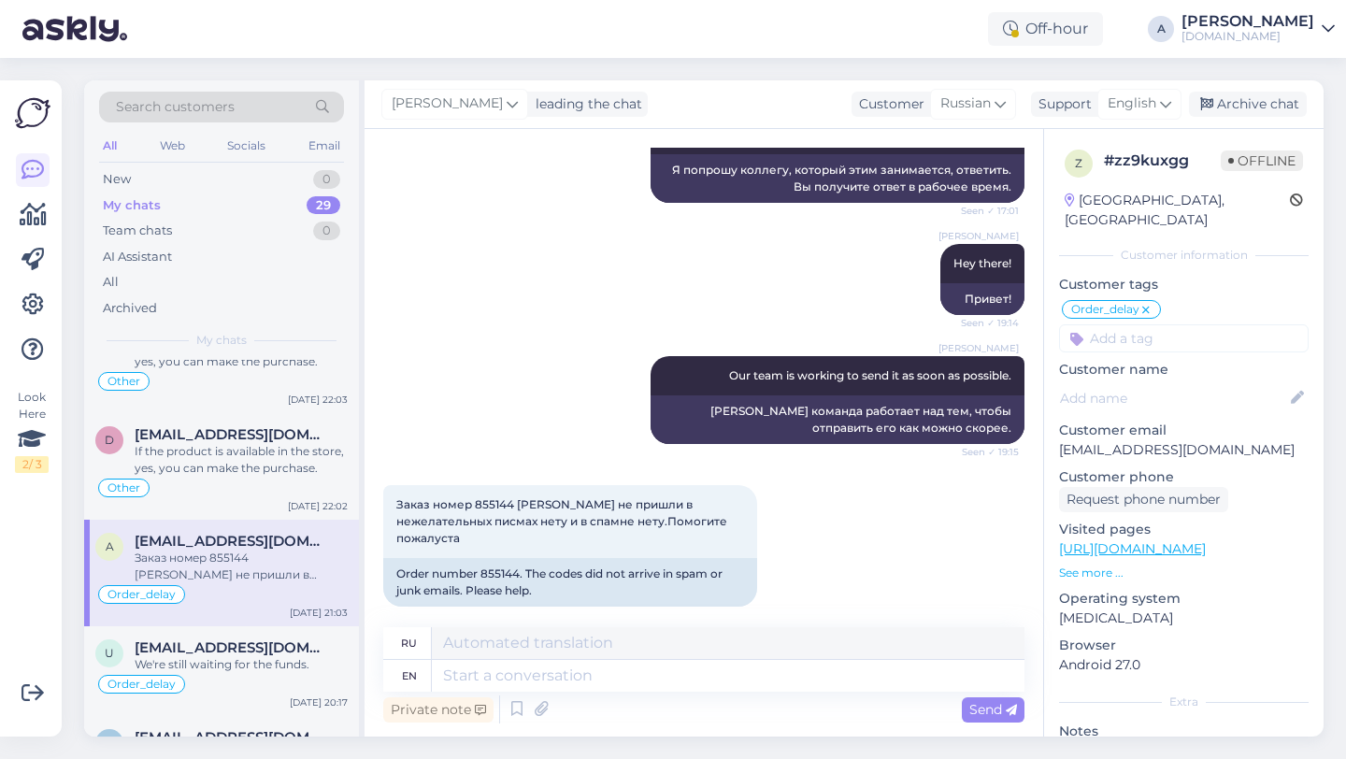
click at [239, 570] on div "Заказ номер 855144 [PERSON_NAME] не пришли в нежелательных писмах нету и в спам…" at bounding box center [241, 567] width 213 height 34
drag, startPoint x: 520, startPoint y: 554, endPoint x: 481, endPoint y: 555, distance: 39.3
click at [481, 558] on div "Order number 855144. The codes did not arrive in spam or junk emails. Please he…" at bounding box center [570, 582] width 374 height 49
copy div "855144"
click at [530, 674] on textarea at bounding box center [728, 676] width 593 height 32
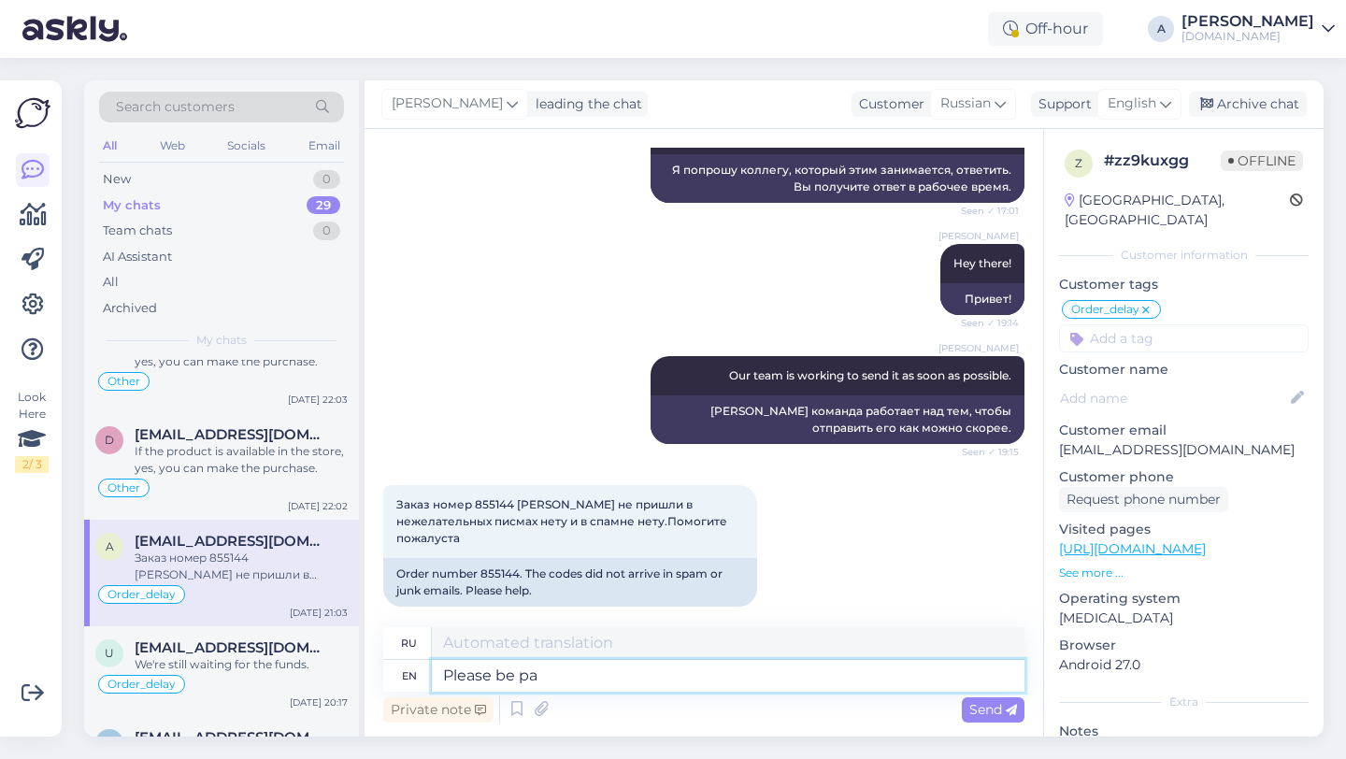
type textarea "Please be pat"
type textarea "Пожалуйста, будьте"
type textarea "Please be patient."
type textarea "Пожалуйста, будьте терпеливы."
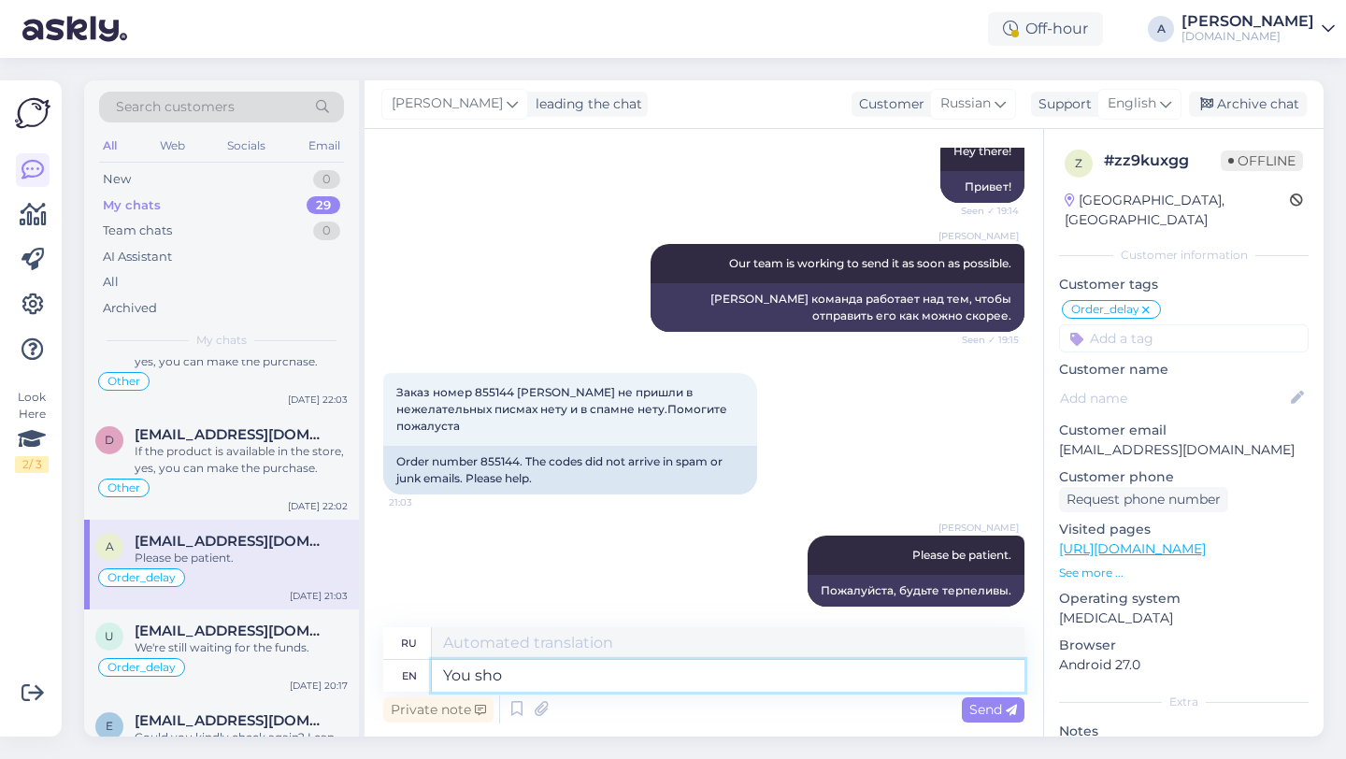
type textarea "You shou"
type textarea "Ты"
type textarea "You should"
type textarea "Вам следует"
type textarea "You should get the"
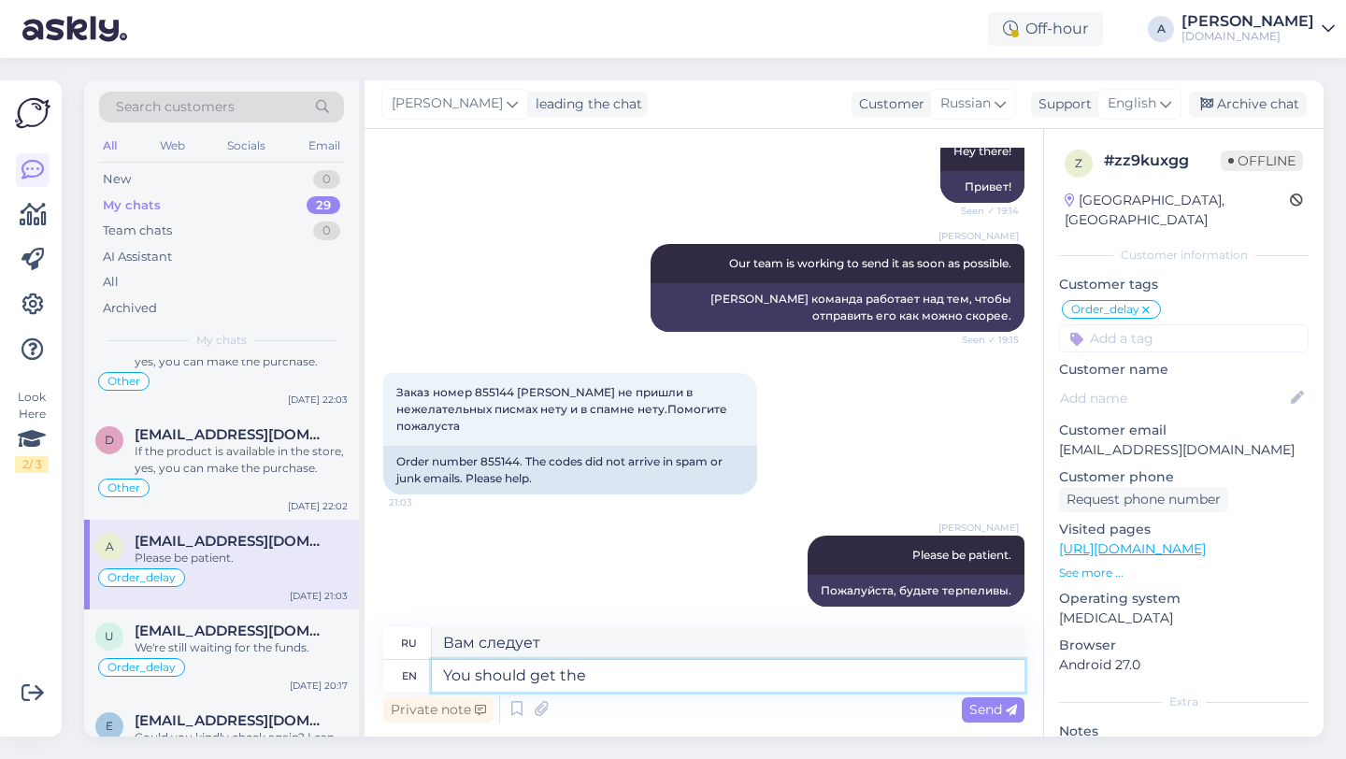
type textarea "Вам следует получить"
type textarea "You should get the product soon"
type textarea "Вам следует получить продукт"
type textarea "You should get the product soon."
type textarea "Скоро вы получите товар."
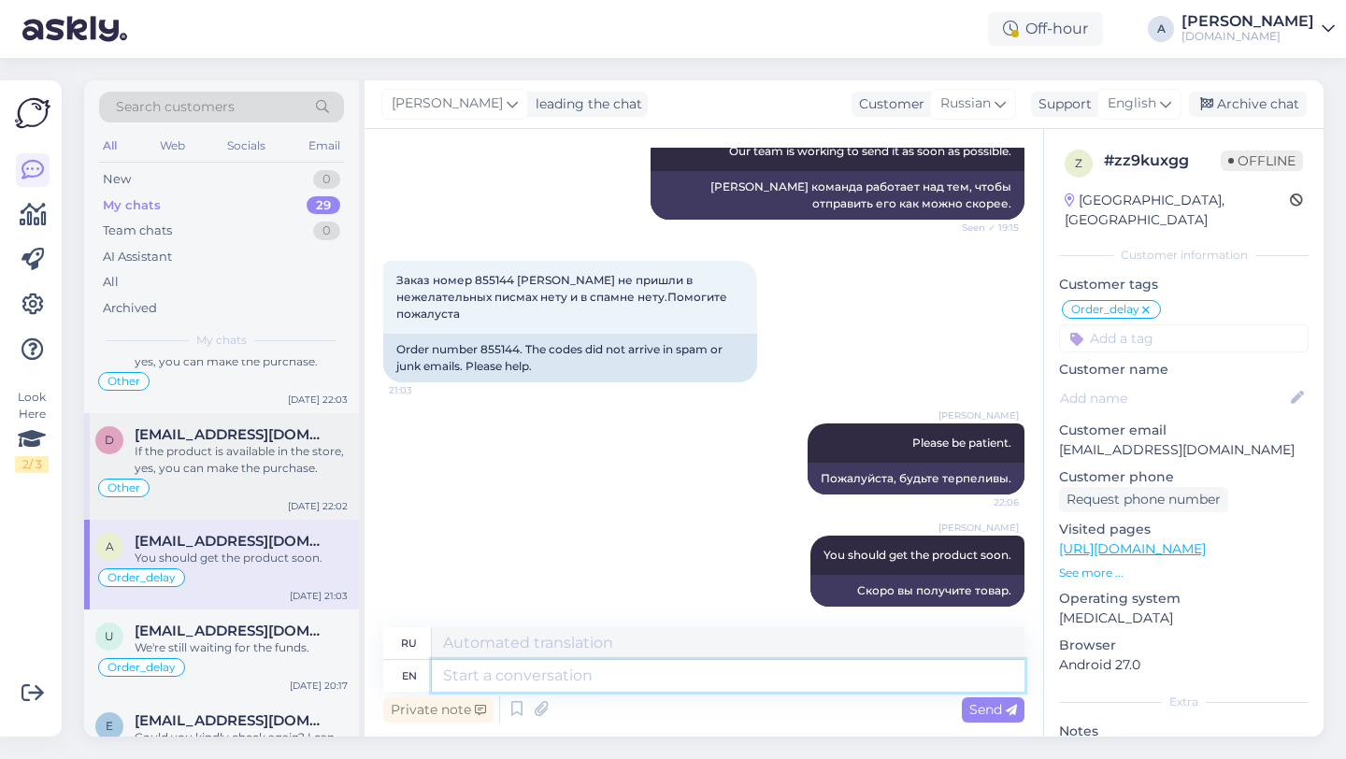
scroll to position [0, 0]
